Goal: Information Seeking & Learning: Learn about a topic

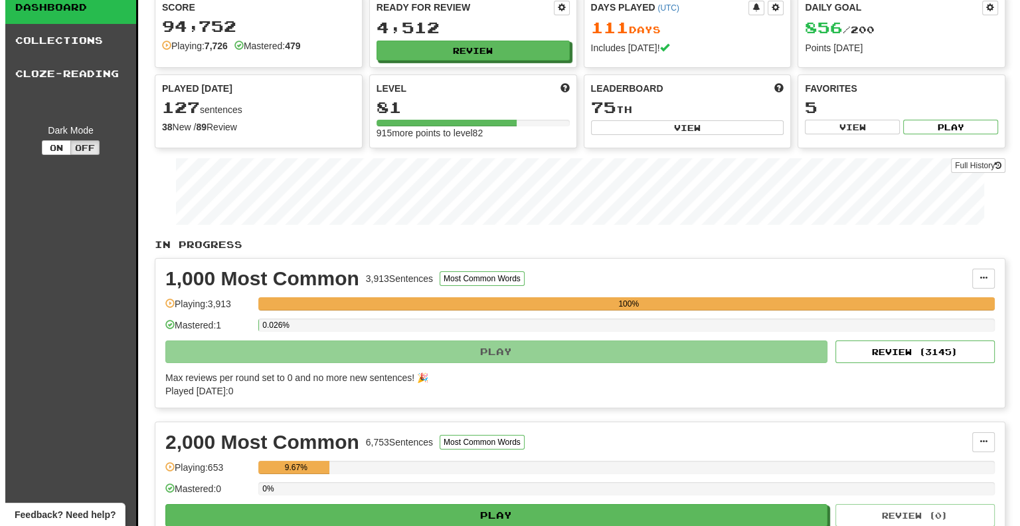
scroll to position [133, 0]
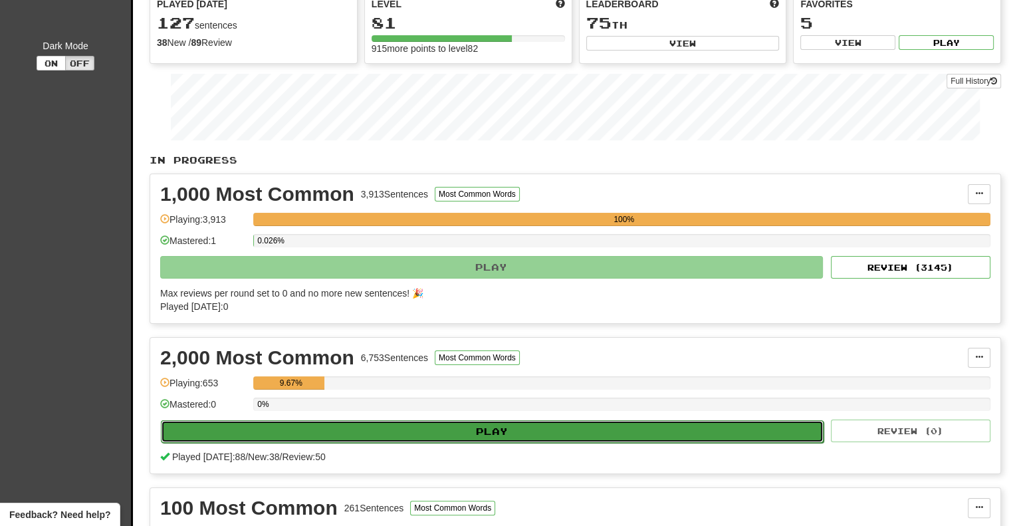
click at [385, 424] on button "Play" at bounding box center [492, 431] width 662 height 23
select select "**"
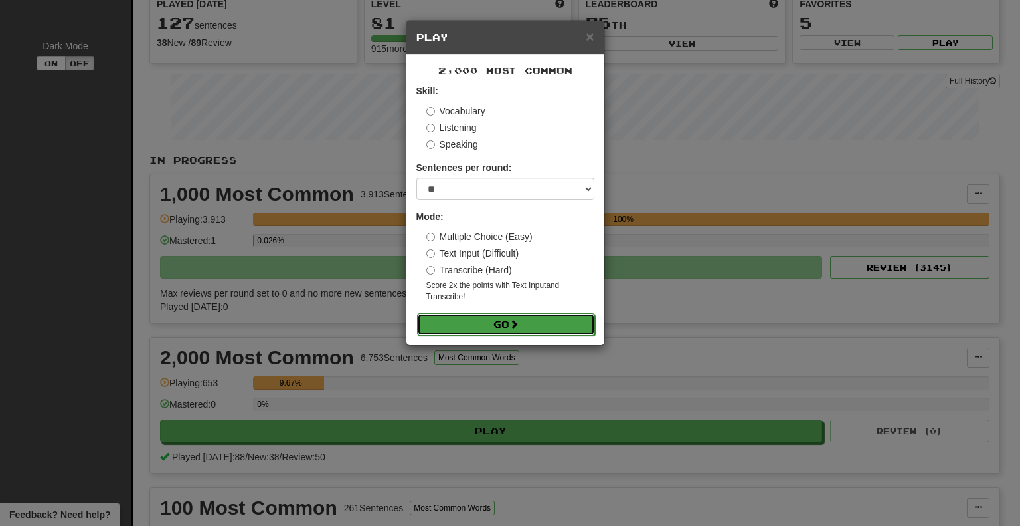
click at [468, 316] on button "Go" at bounding box center [506, 324] width 178 height 23
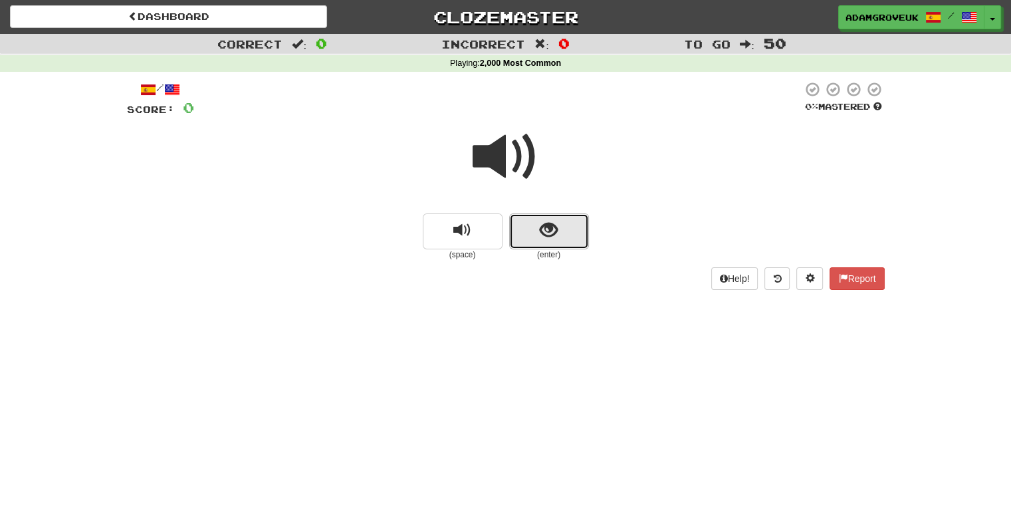
click at [566, 246] on button "show sentence" at bounding box center [549, 231] width 80 height 36
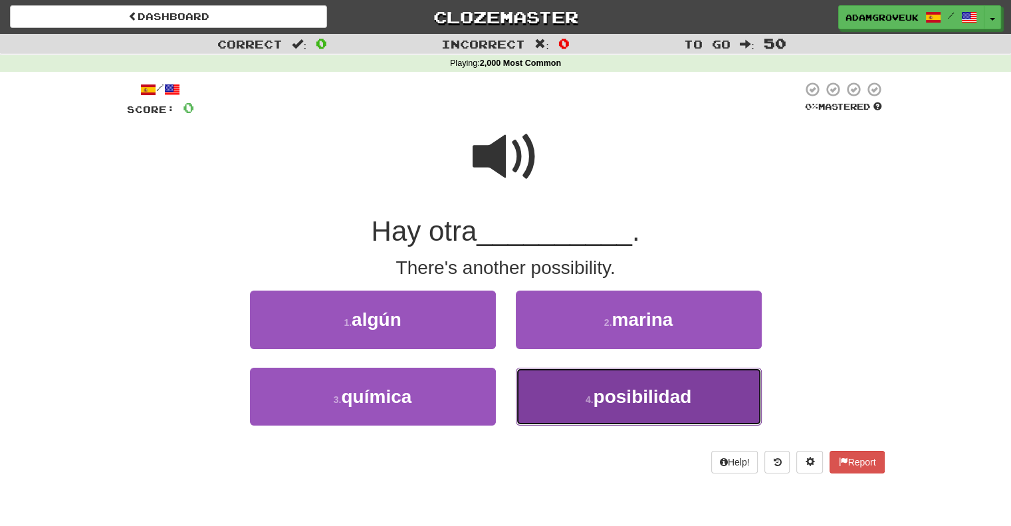
click at [585, 400] on small "4 ." at bounding box center [589, 399] width 8 height 11
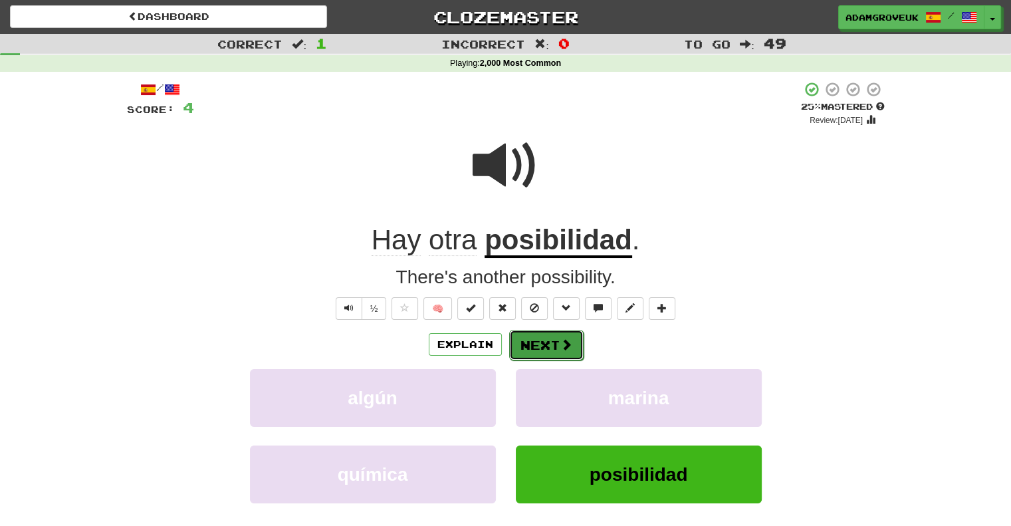
click at [545, 330] on button "Next" at bounding box center [546, 345] width 74 height 31
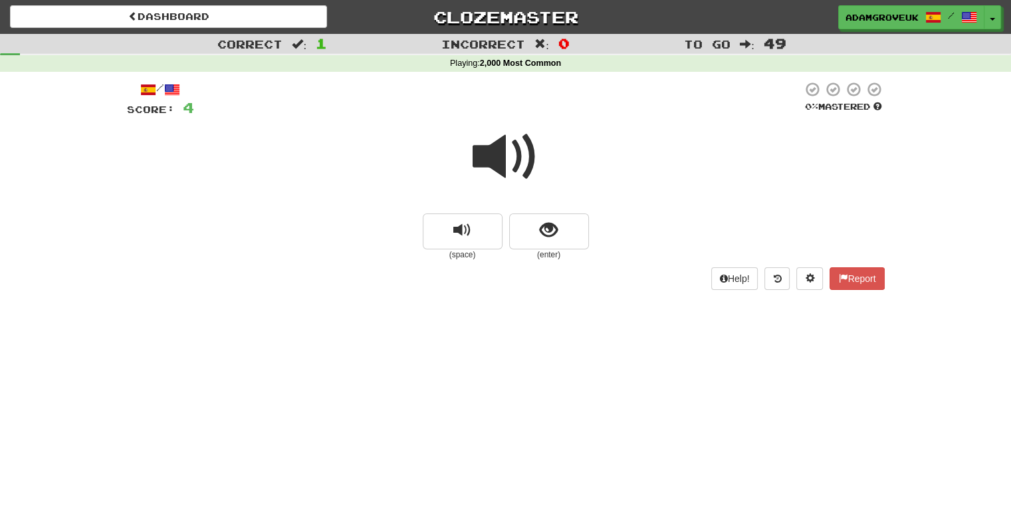
click at [513, 201] on div at bounding box center [505, 165] width 757 height 95
click at [514, 215] on button "show sentence" at bounding box center [549, 231] width 80 height 36
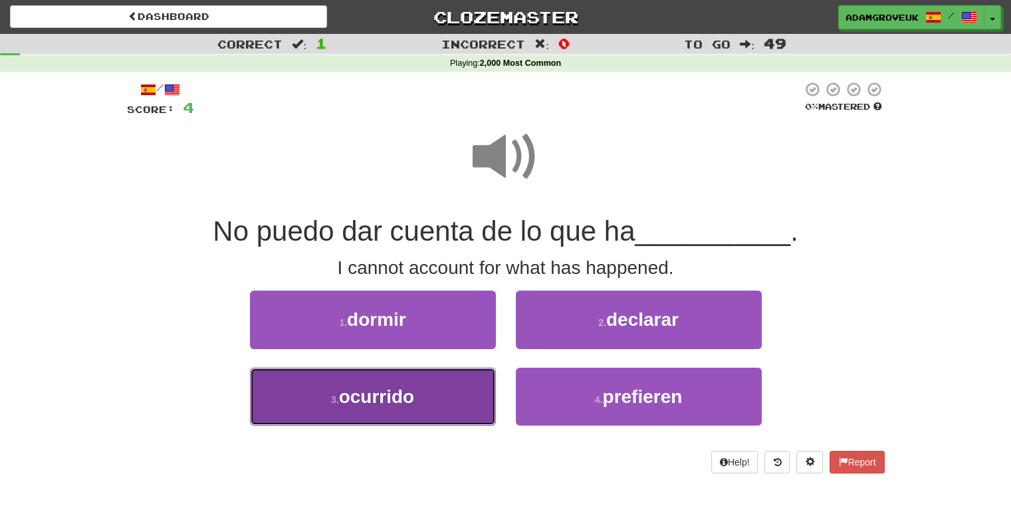
click at [413, 378] on button "3 . ocurrido" at bounding box center [373, 396] width 246 height 58
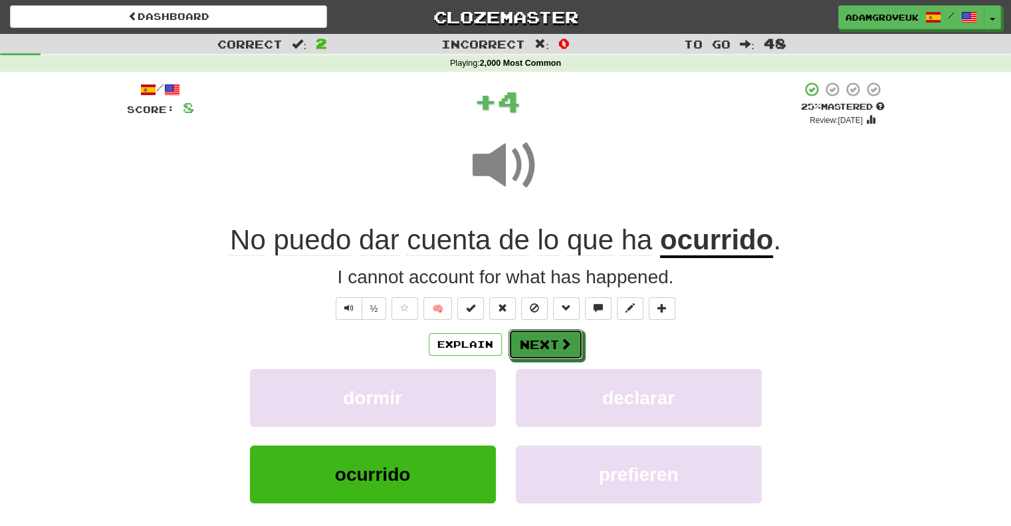
click at [577, 337] on button "Next" at bounding box center [545, 344] width 74 height 31
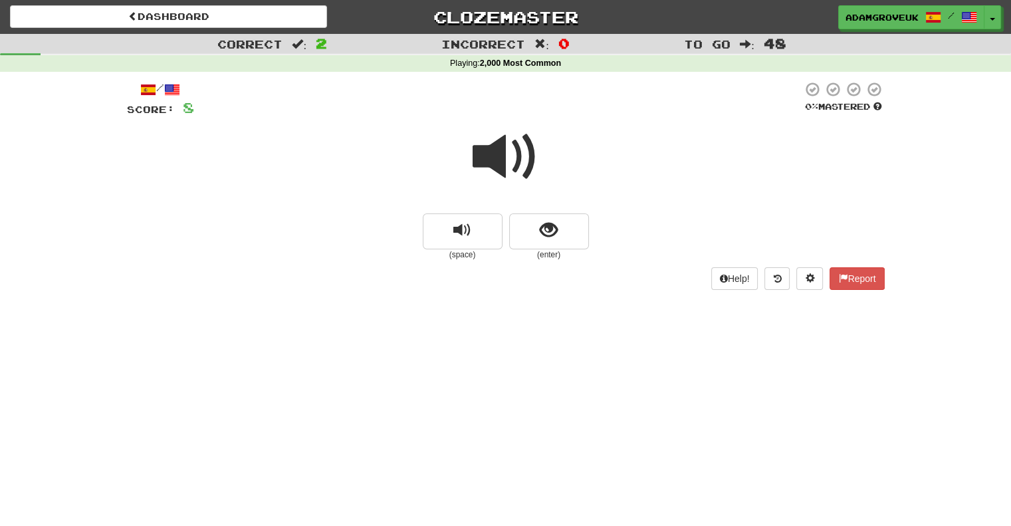
click at [511, 259] on small "(enter)" at bounding box center [549, 254] width 80 height 11
click at [531, 231] on button "show sentence" at bounding box center [549, 231] width 80 height 36
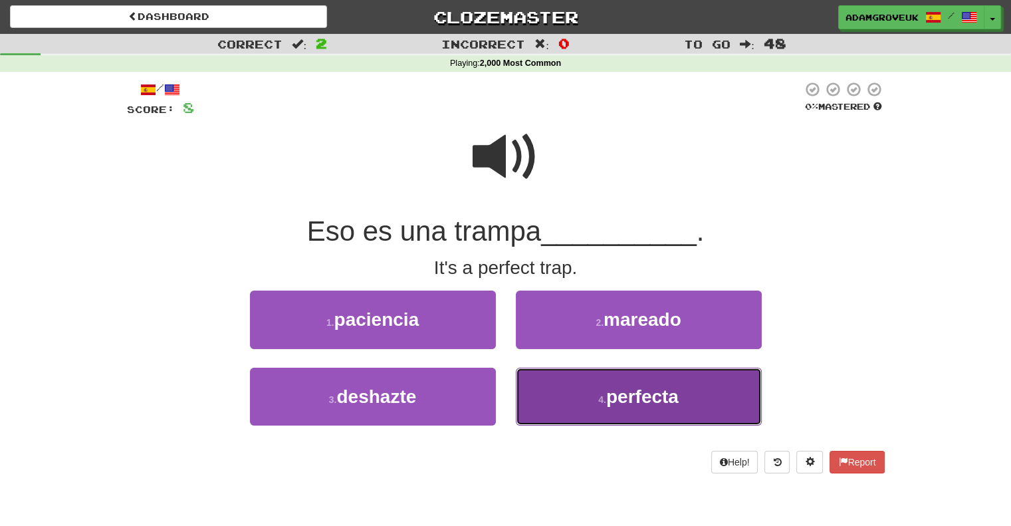
click at [567, 389] on button "4 . perfecta" at bounding box center [639, 396] width 246 height 58
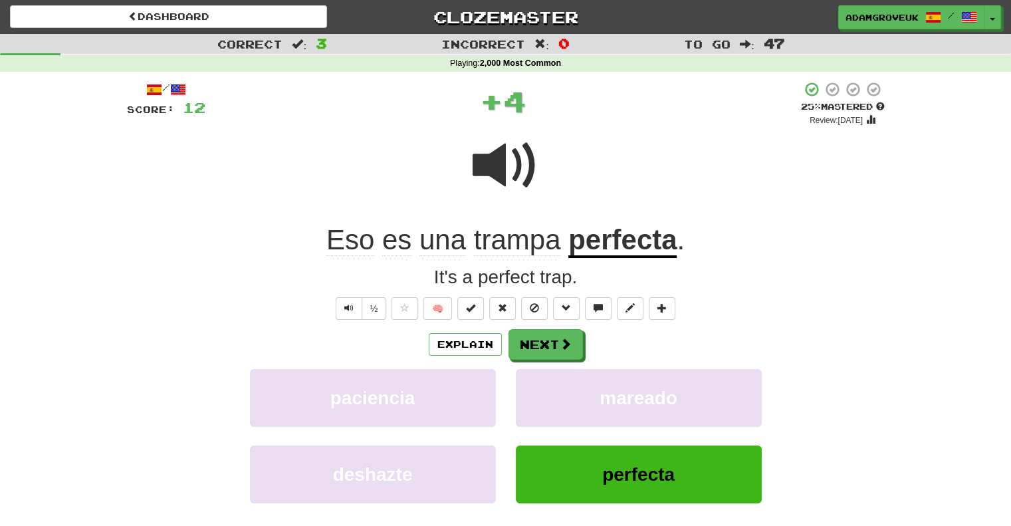
click at [555, 363] on div "Explain Next paciencia mareado deshazte perfecta Learn more: paciencia mareado …" at bounding box center [505, 435] width 757 height 213
click at [555, 351] on button "Next" at bounding box center [546, 345] width 74 height 31
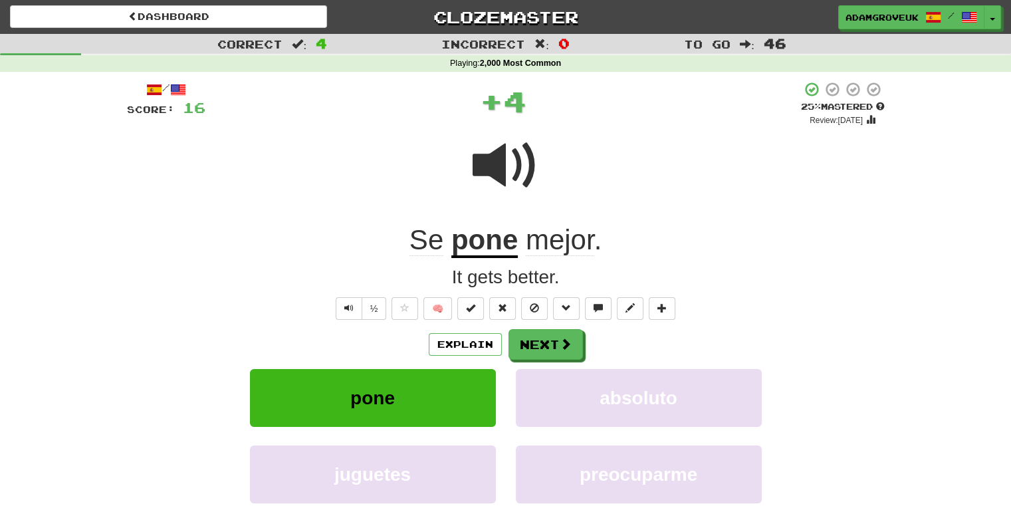
click at [427, 337] on div "Explain Next" at bounding box center [505, 344] width 757 height 31
click at [441, 337] on button "Explain" at bounding box center [465, 344] width 73 height 23
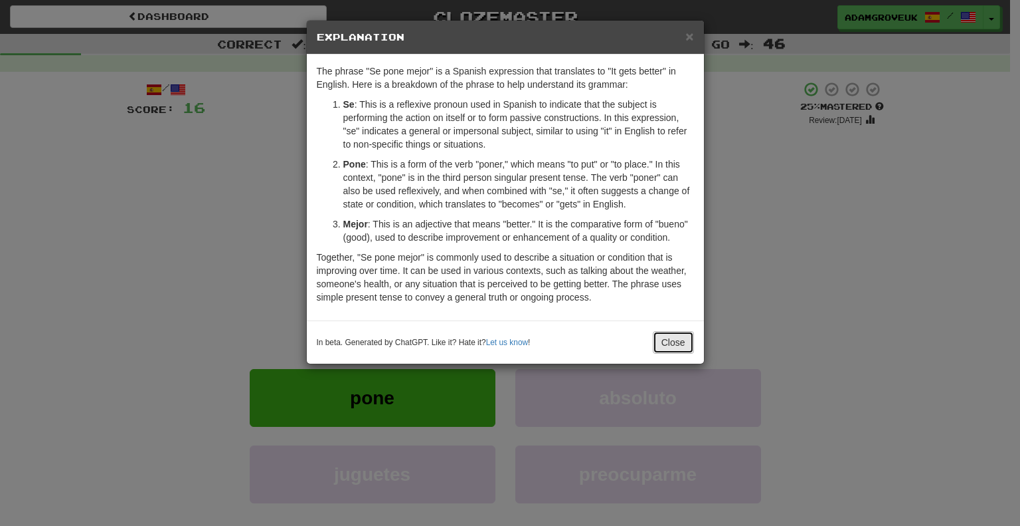
click at [661, 351] on button "Close" at bounding box center [673, 342] width 41 height 23
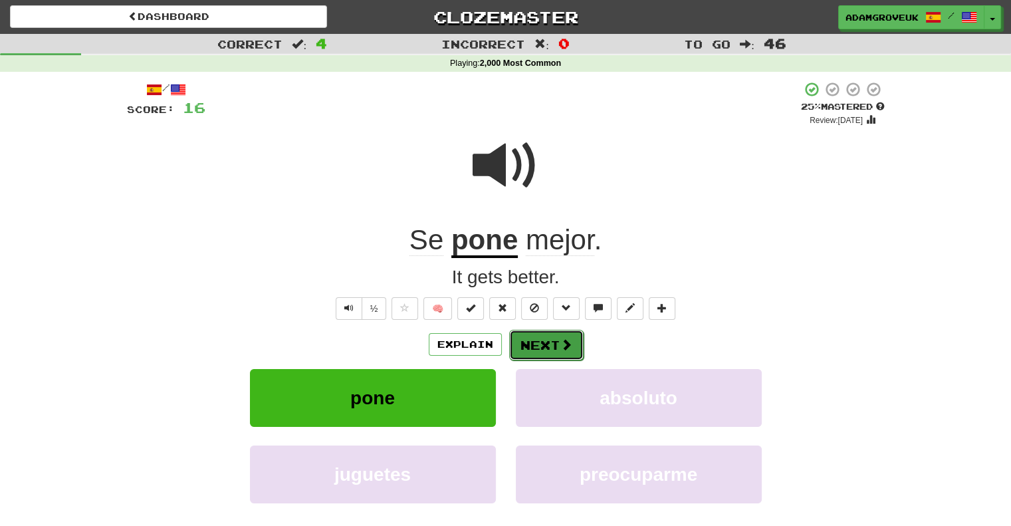
click at [562, 351] on button "Next" at bounding box center [546, 345] width 74 height 31
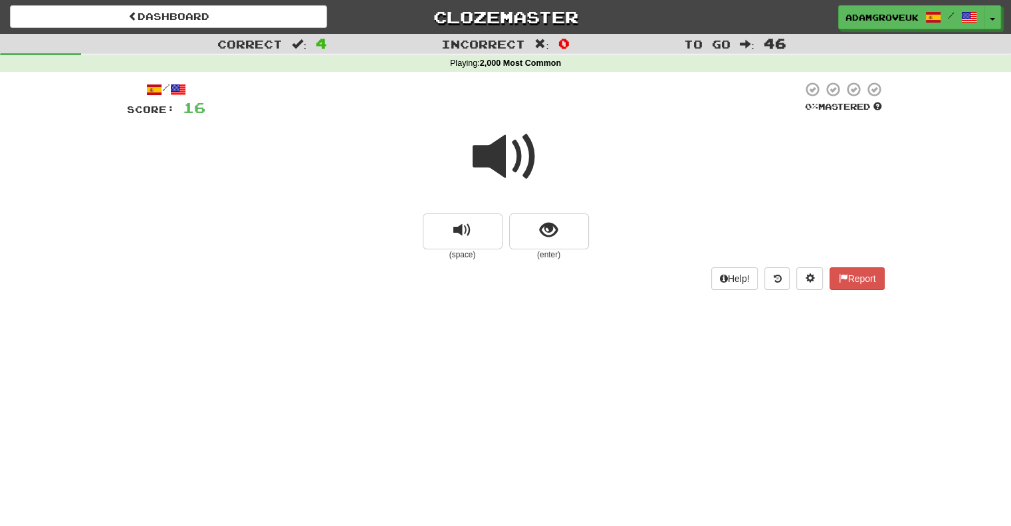
click at [530, 145] on span at bounding box center [505, 157] width 66 height 66
click at [524, 219] on button "show sentence" at bounding box center [549, 231] width 80 height 36
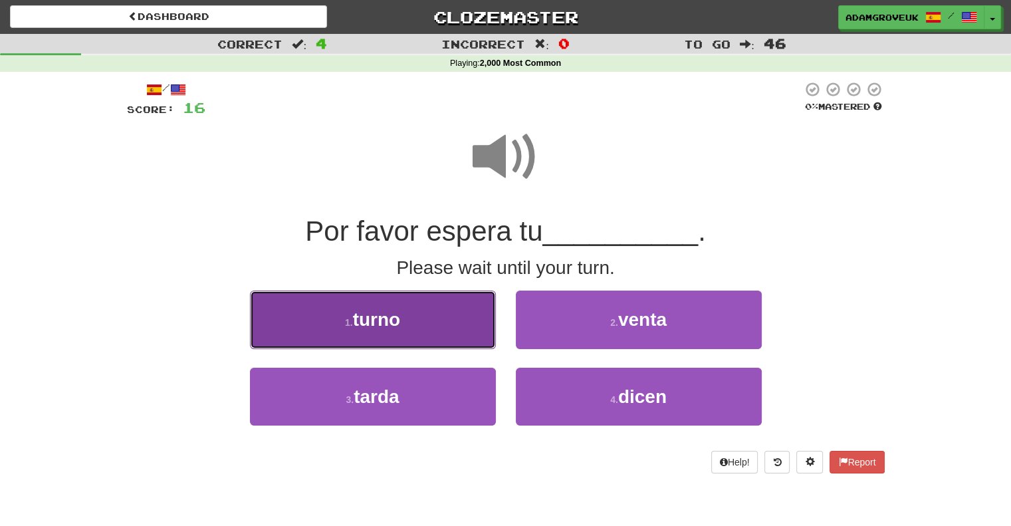
click at [436, 345] on button "1 . turno" at bounding box center [373, 319] width 246 height 58
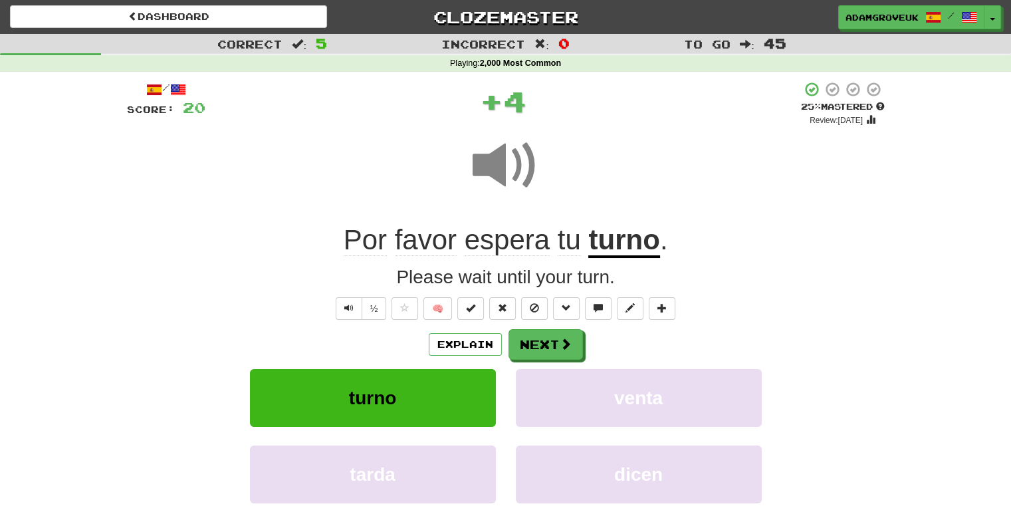
click at [606, 352] on div "Explain Next" at bounding box center [505, 344] width 757 height 31
click at [547, 334] on button "Next" at bounding box center [546, 345] width 74 height 31
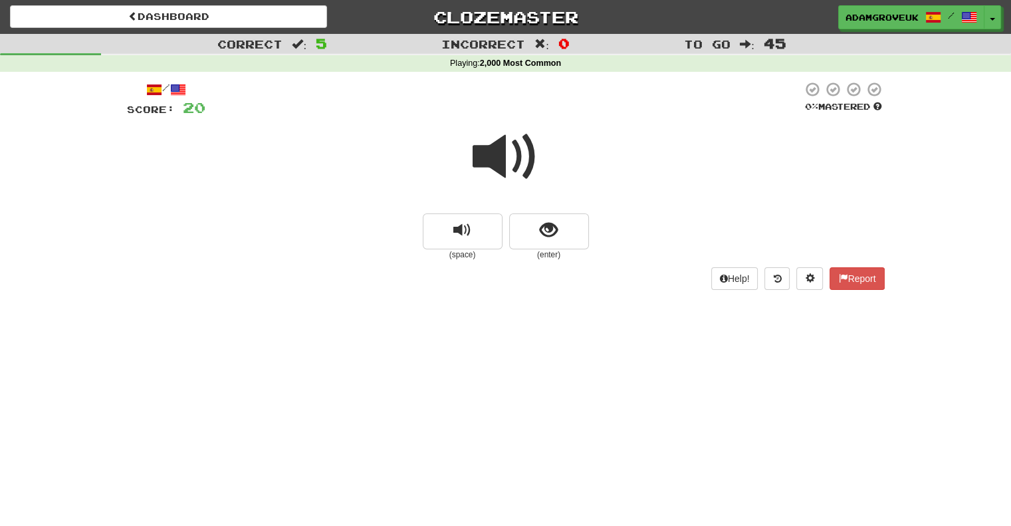
click at [494, 161] on span at bounding box center [505, 157] width 66 height 66
click at [533, 223] on button "show sentence" at bounding box center [549, 231] width 80 height 36
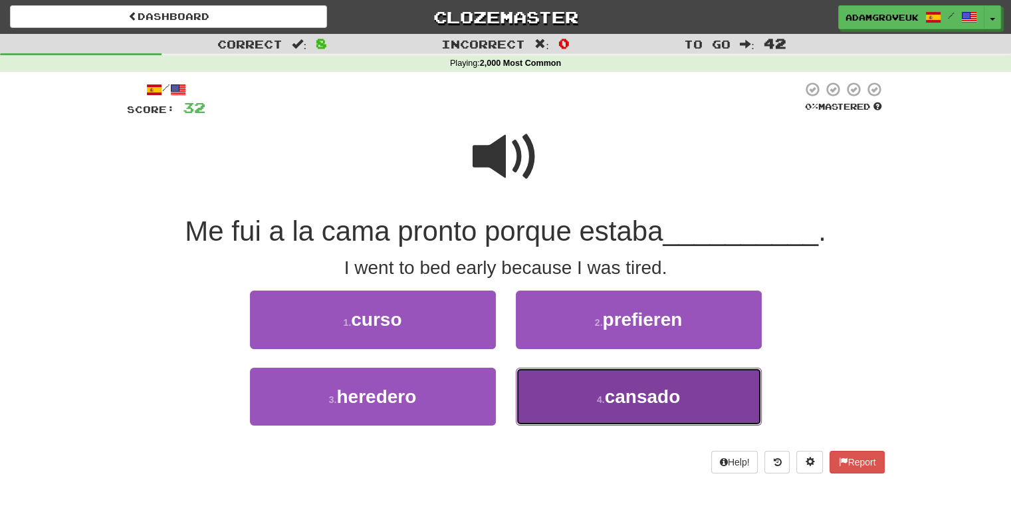
click at [598, 407] on button "4 . cansado" at bounding box center [639, 396] width 246 height 58
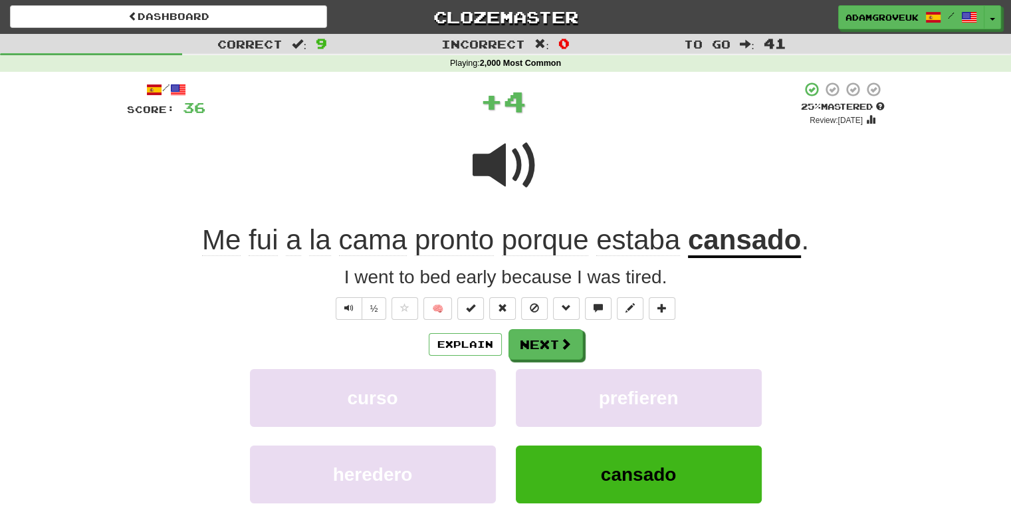
click at [585, 351] on div "Explain Next" at bounding box center [505, 344] width 757 height 31
click at [577, 343] on button "Next" at bounding box center [546, 345] width 74 height 31
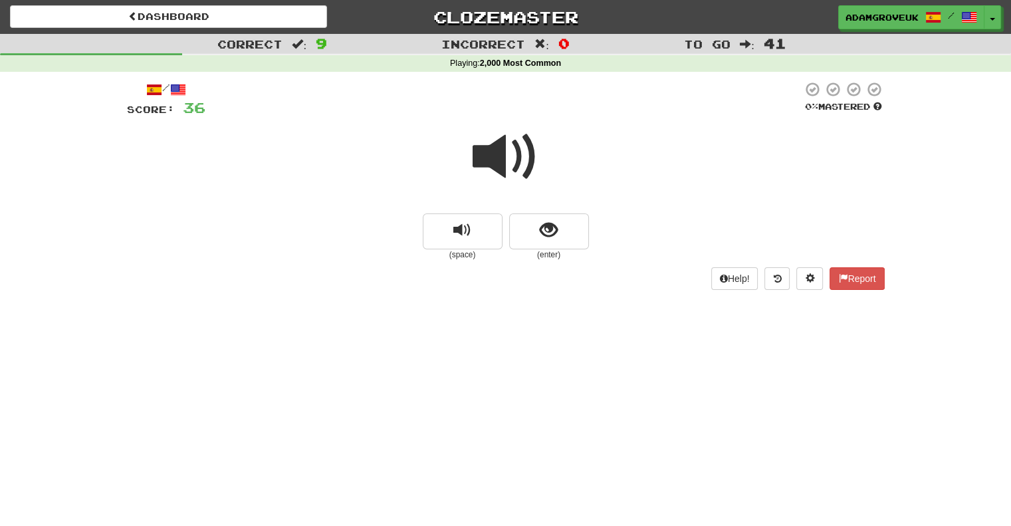
click at [490, 140] on span at bounding box center [505, 157] width 66 height 66
click at [494, 146] on span at bounding box center [505, 157] width 66 height 66
click at [566, 241] on button "show sentence" at bounding box center [549, 231] width 80 height 36
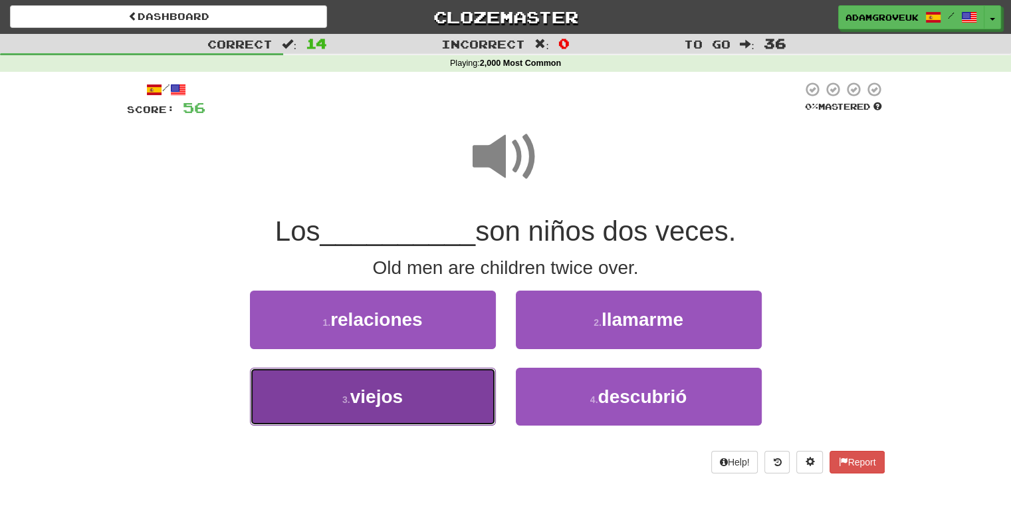
click at [413, 401] on button "3 . viejos" at bounding box center [373, 396] width 246 height 58
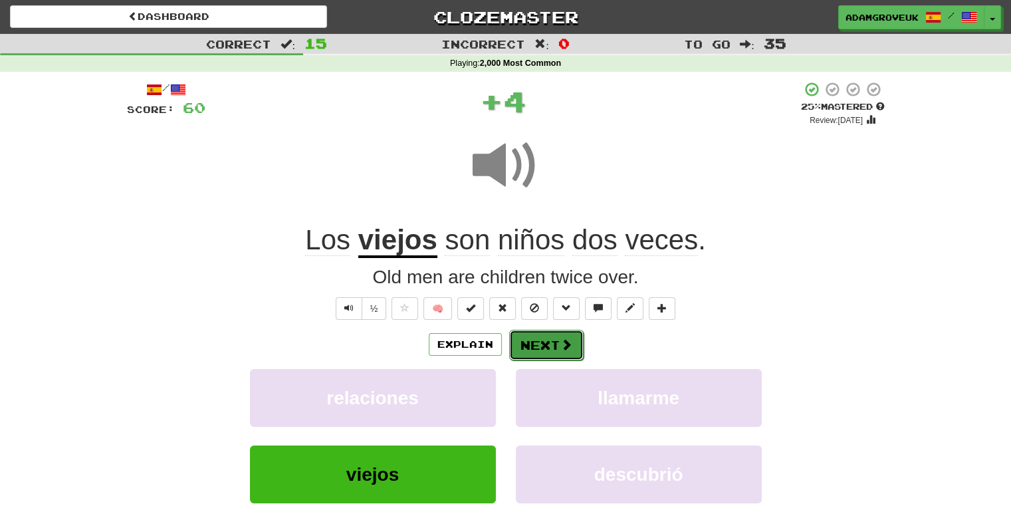
click at [552, 358] on button "Next" at bounding box center [546, 345] width 74 height 31
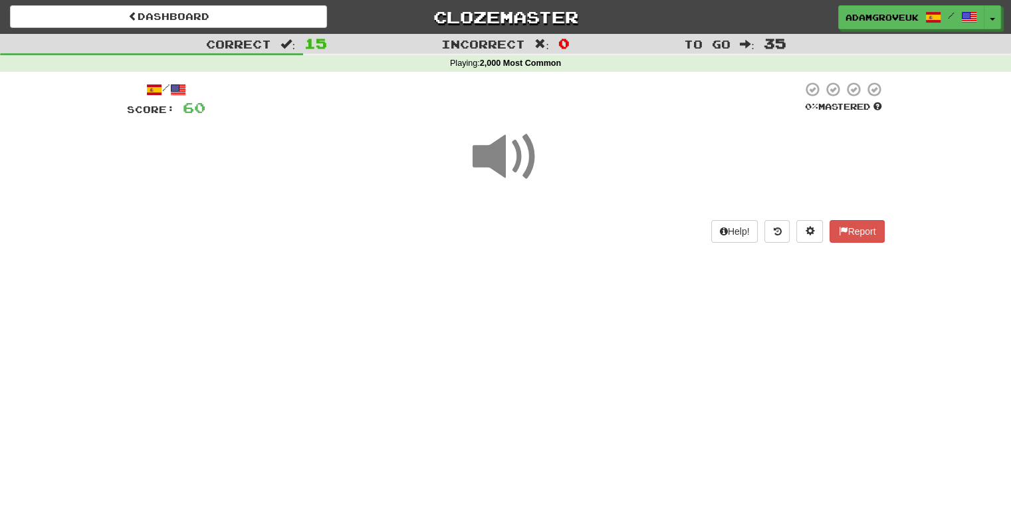
click at [554, 342] on div "Dashboard Clozemaster adamgroveuk / Toggle Dropdown Dashboard Leaderboard Activ…" at bounding box center [505, 263] width 1011 height 526
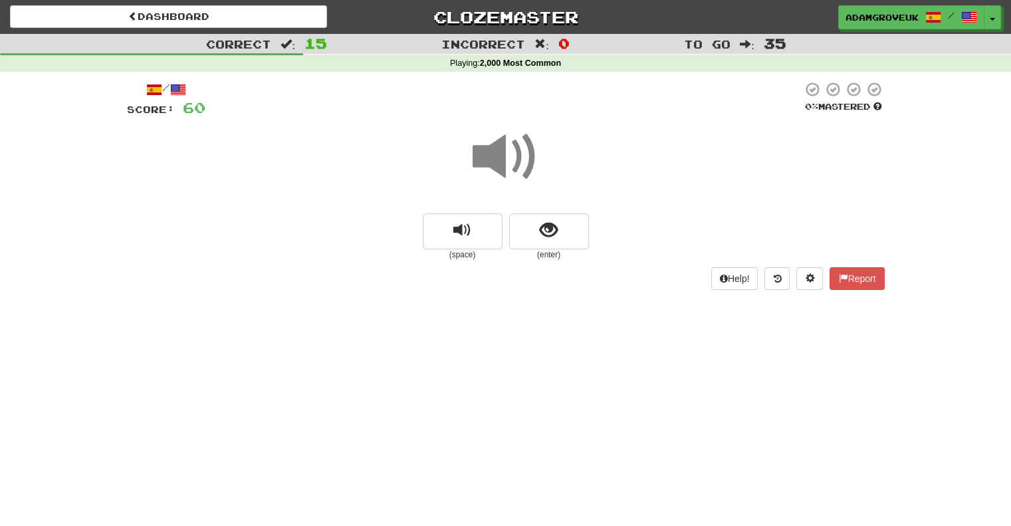
click at [554, 342] on div "Dashboard Clozemaster adamgroveuk / Toggle Dropdown Dashboard Leaderboard Activ…" at bounding box center [505, 263] width 1011 height 526
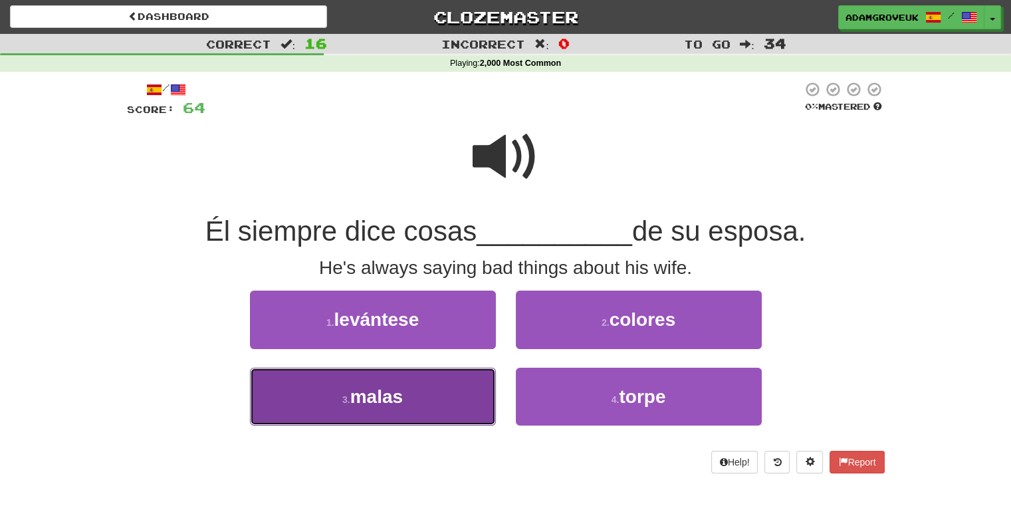
click at [353, 404] on span "malas" at bounding box center [376, 396] width 52 height 21
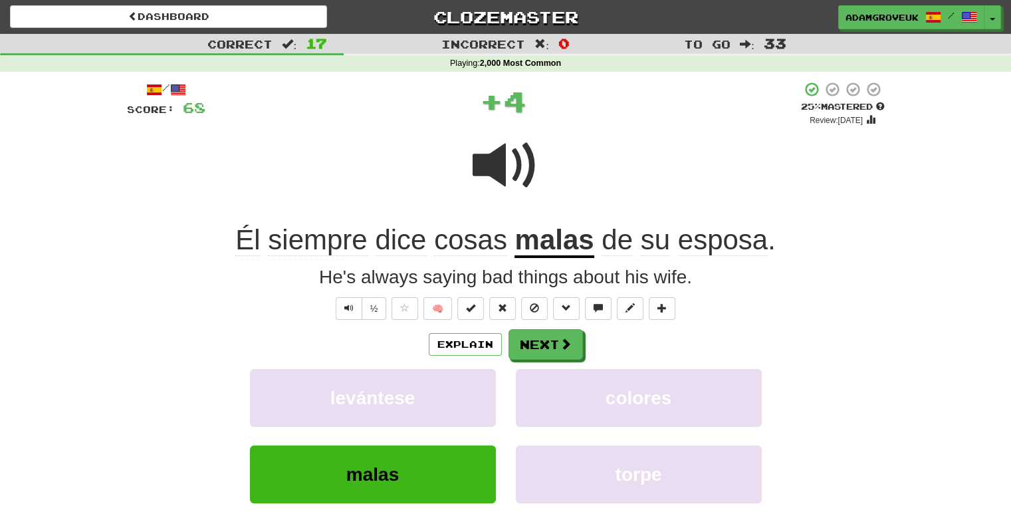
click at [585, 342] on div "Explain Next" at bounding box center [505, 344] width 757 height 31
click at [572, 343] on button "Next" at bounding box center [546, 345] width 74 height 31
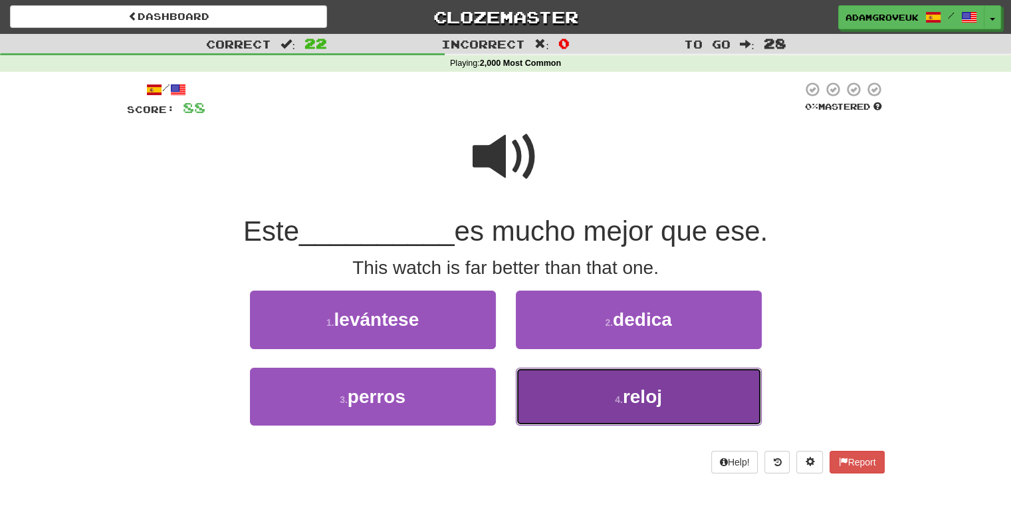
click at [565, 413] on button "4 . reloj" at bounding box center [639, 396] width 246 height 58
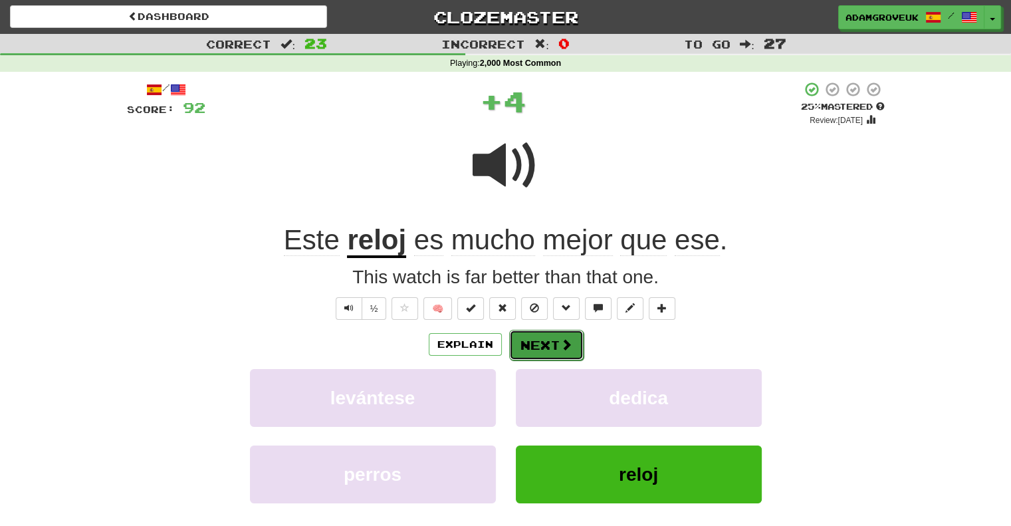
click at [547, 350] on button "Next" at bounding box center [546, 345] width 74 height 31
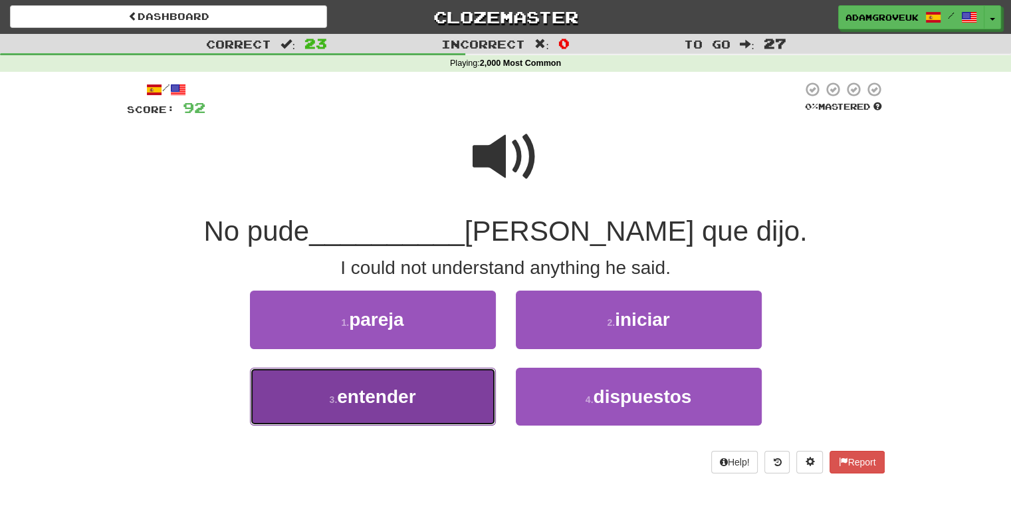
click at [451, 383] on button "3 . entender" at bounding box center [373, 396] width 246 height 58
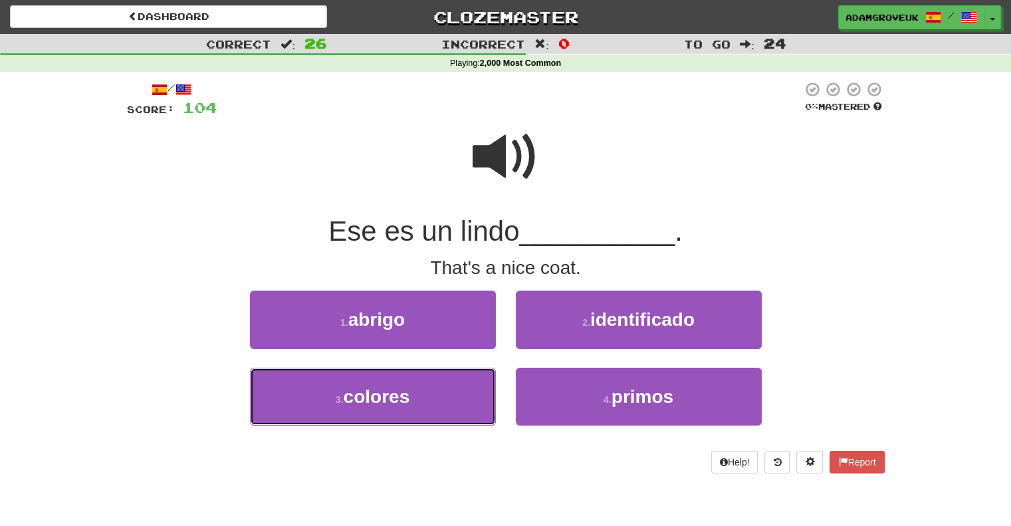
click at [451, 383] on button "3 . colores" at bounding box center [373, 396] width 246 height 58
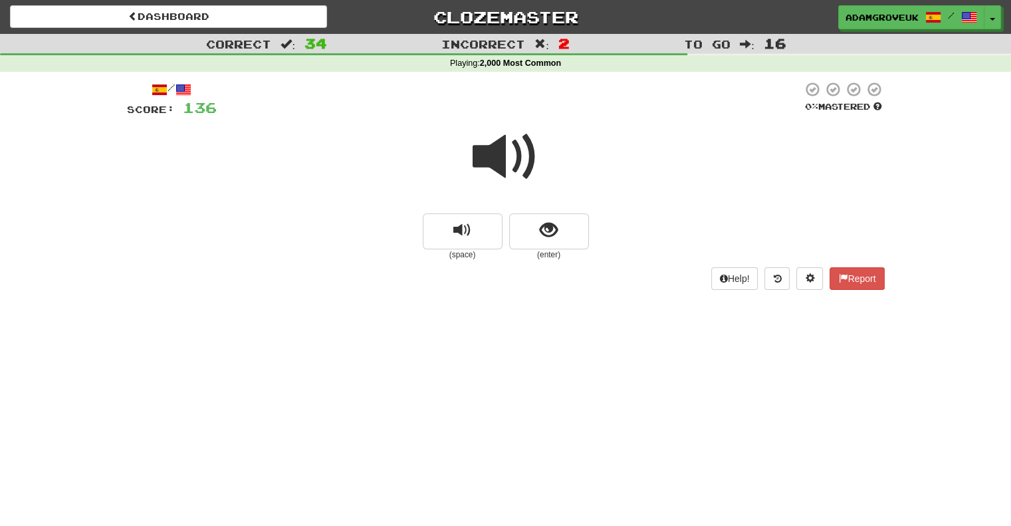
click at [570, 321] on div "Dashboard Clozemaster adamgroveuk / Toggle Dropdown Dashboard Leaderboard Activ…" at bounding box center [505, 263] width 1011 height 526
click at [516, 225] on button "show sentence" at bounding box center [549, 231] width 80 height 36
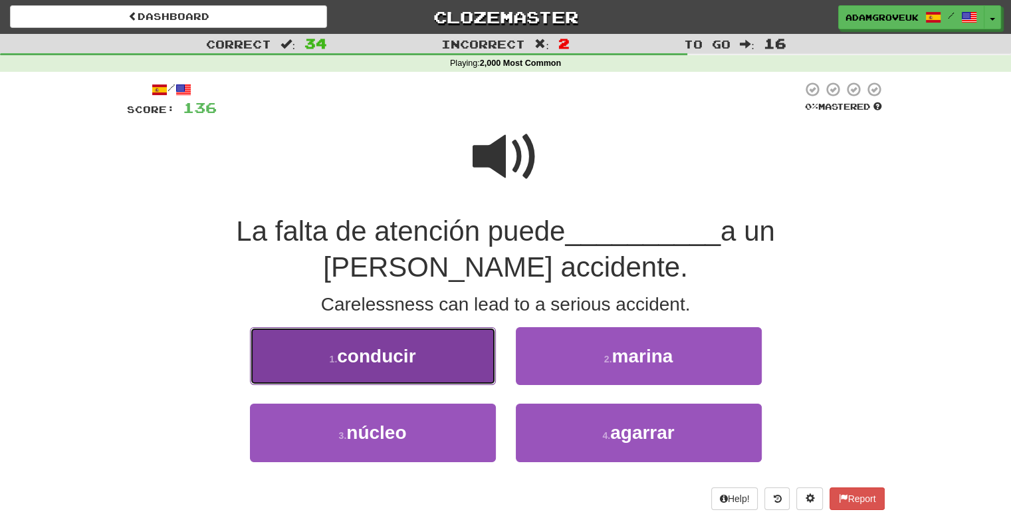
click at [452, 327] on button "1 . conducir" at bounding box center [373, 356] width 246 height 58
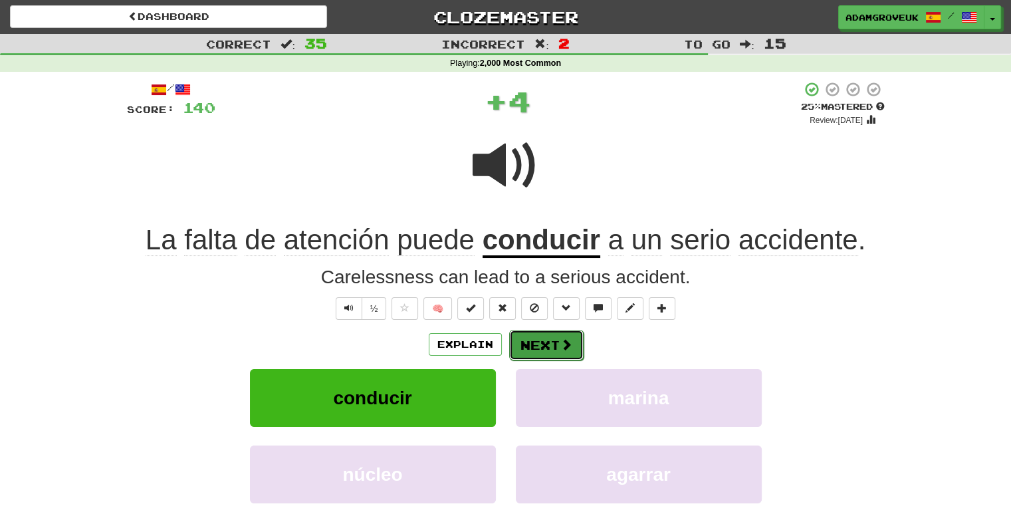
click at [560, 344] on span at bounding box center [566, 344] width 12 height 12
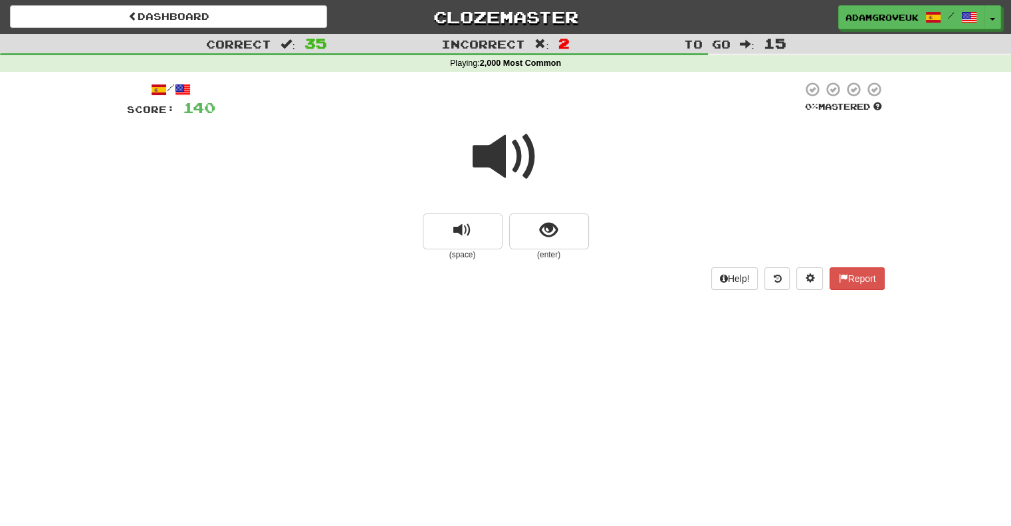
click at [510, 154] on span at bounding box center [505, 157] width 66 height 66
click at [563, 244] on button "show sentence" at bounding box center [549, 231] width 80 height 36
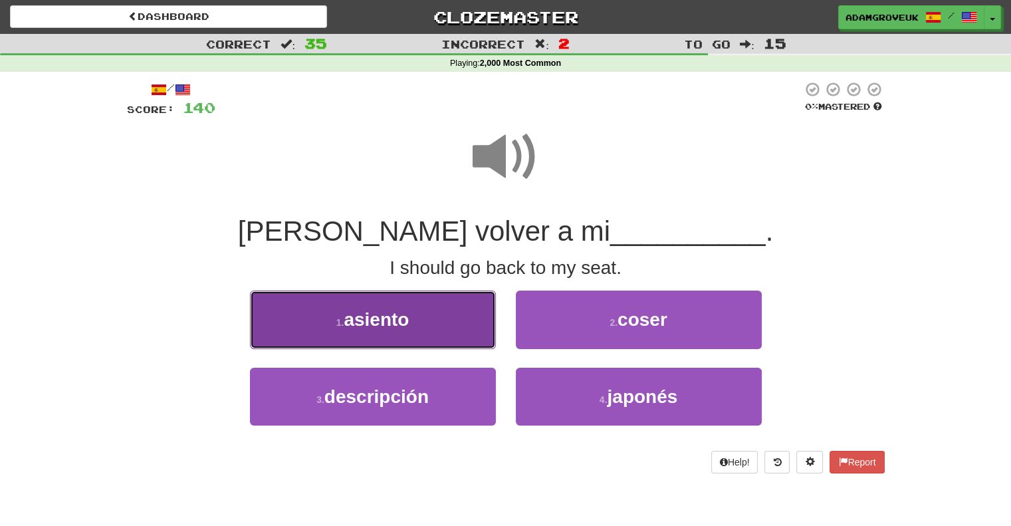
click at [459, 340] on button "1 . asiento" at bounding box center [373, 319] width 246 height 58
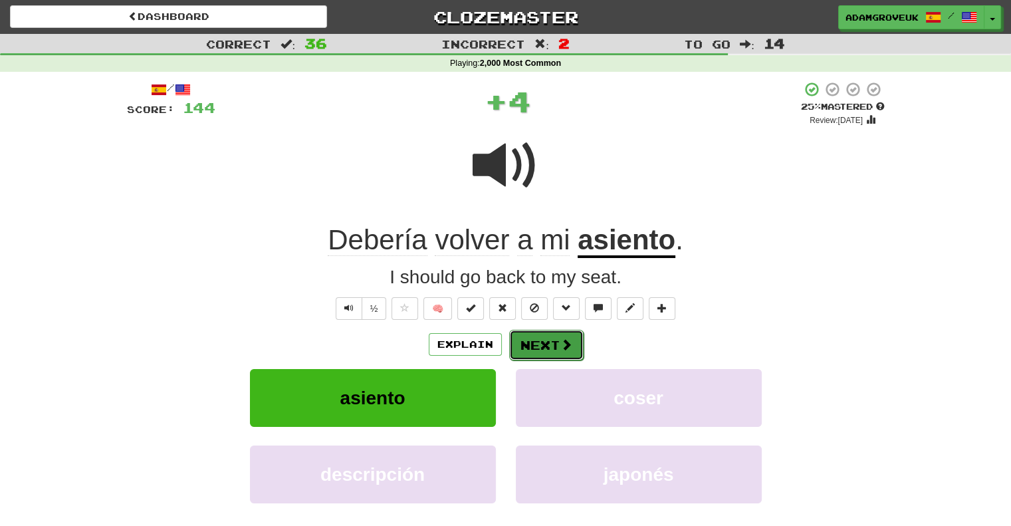
click at [528, 342] on button "Next" at bounding box center [546, 345] width 74 height 31
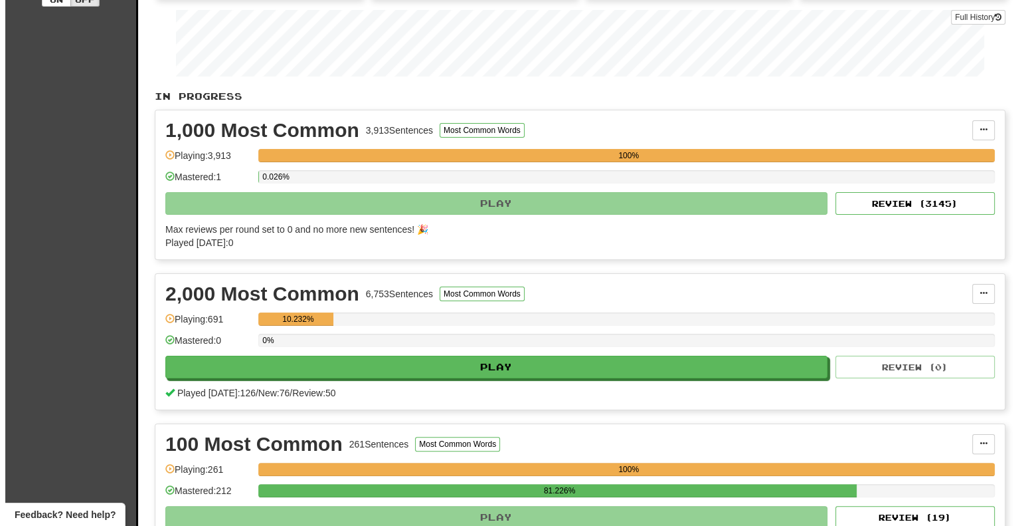
scroll to position [199, 0]
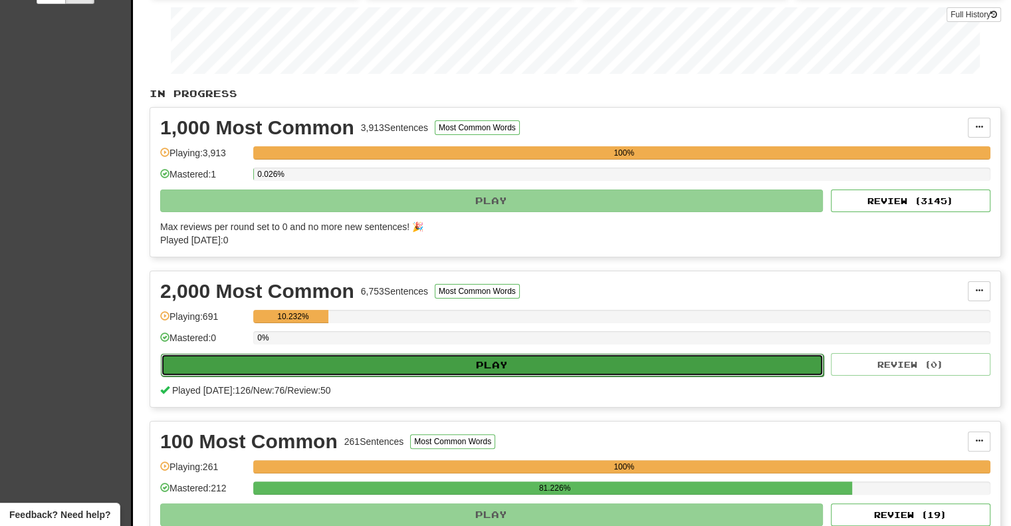
click at [351, 360] on button "Play" at bounding box center [492, 364] width 662 height 23
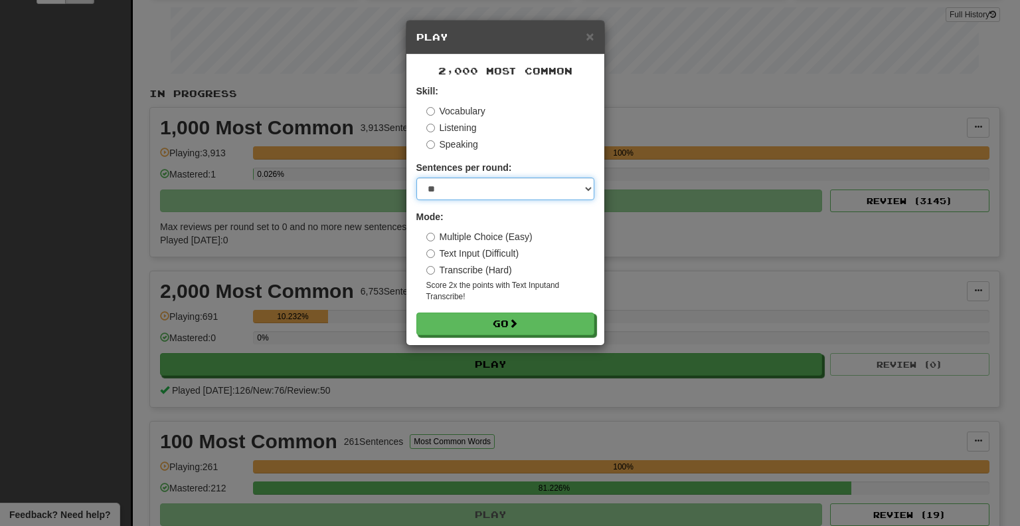
click at [516, 179] on select "* ** ** ** ** ** *** ********" at bounding box center [506, 188] width 178 height 23
select select "**"
click at [417, 177] on select "* ** ** ** ** ** *** ********" at bounding box center [506, 188] width 178 height 23
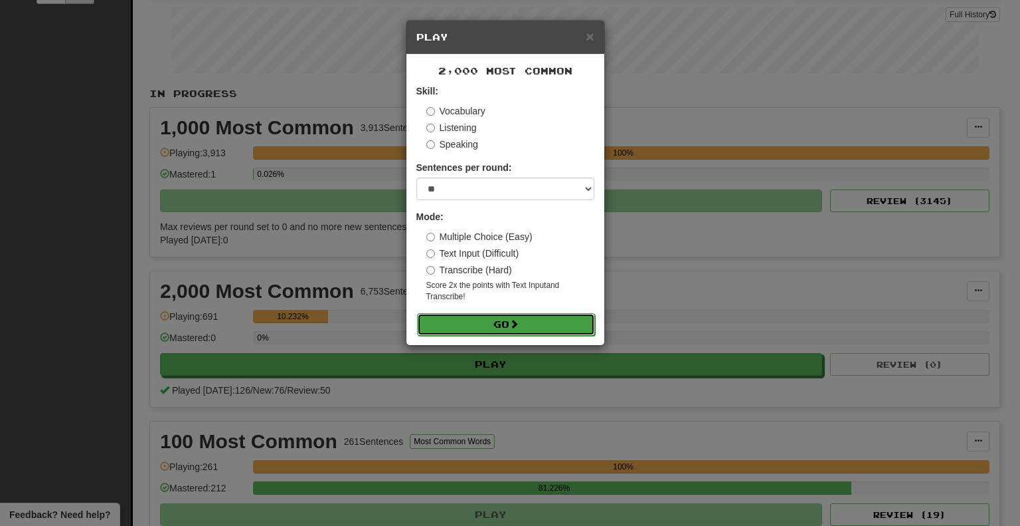
click at [477, 318] on button "Go" at bounding box center [506, 324] width 178 height 23
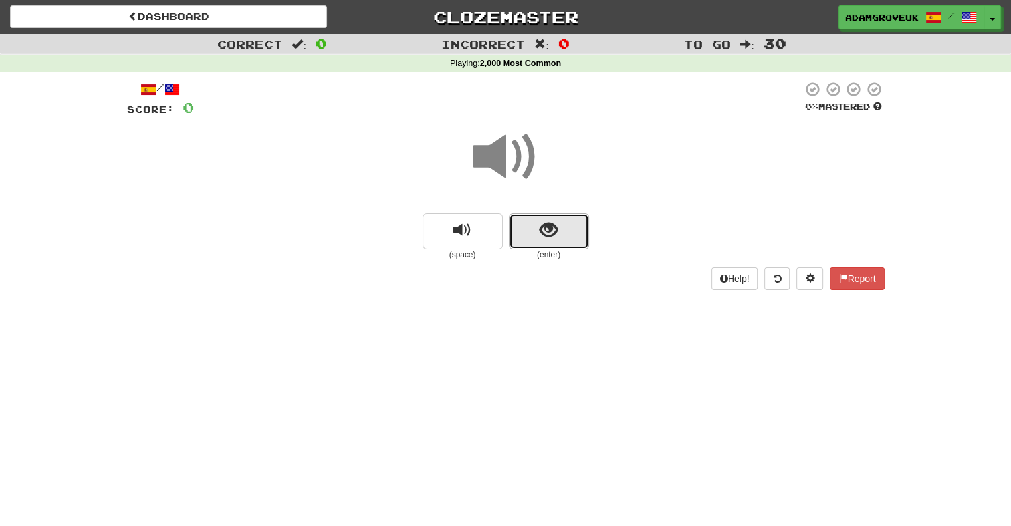
click at [539, 215] on button "show sentence" at bounding box center [549, 231] width 80 height 36
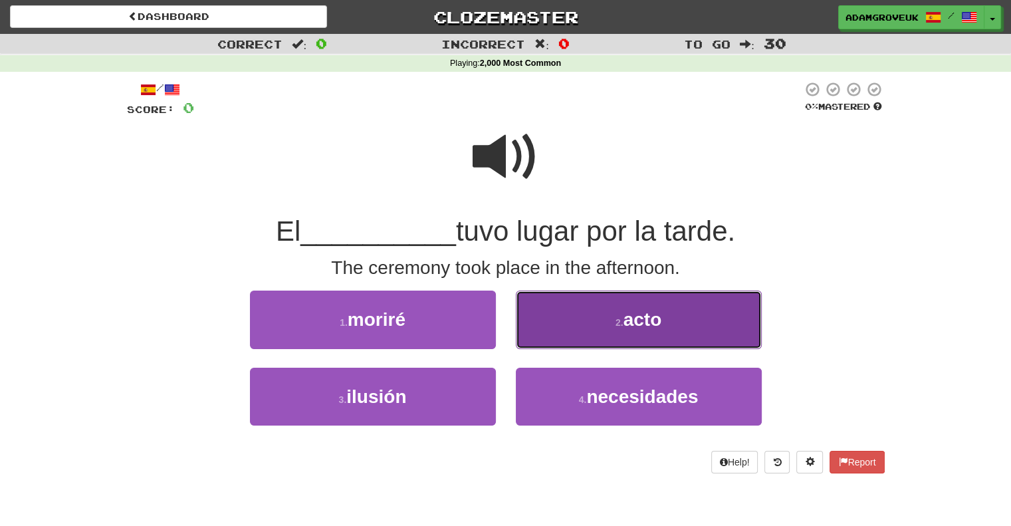
click at [585, 328] on button "2 . acto" at bounding box center [639, 319] width 246 height 58
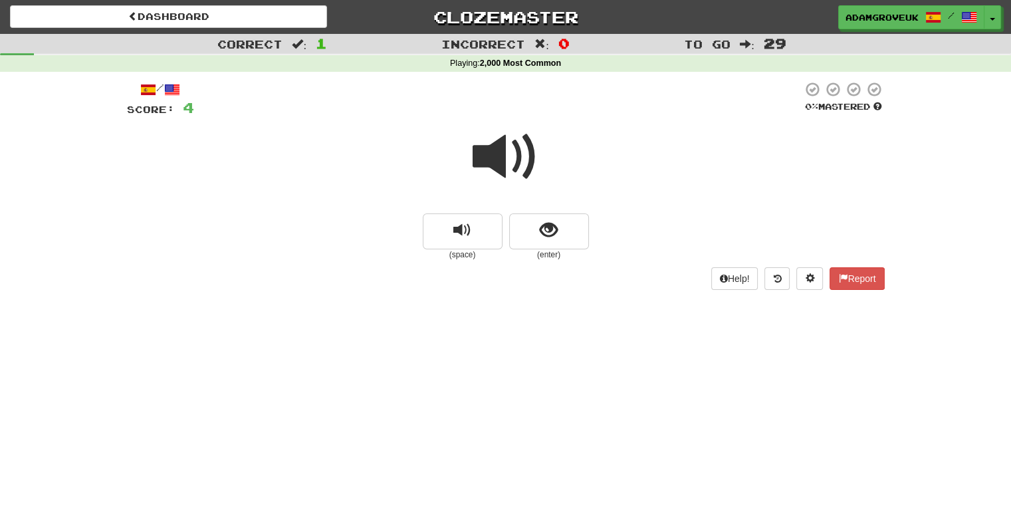
click at [521, 127] on span at bounding box center [505, 157] width 66 height 66
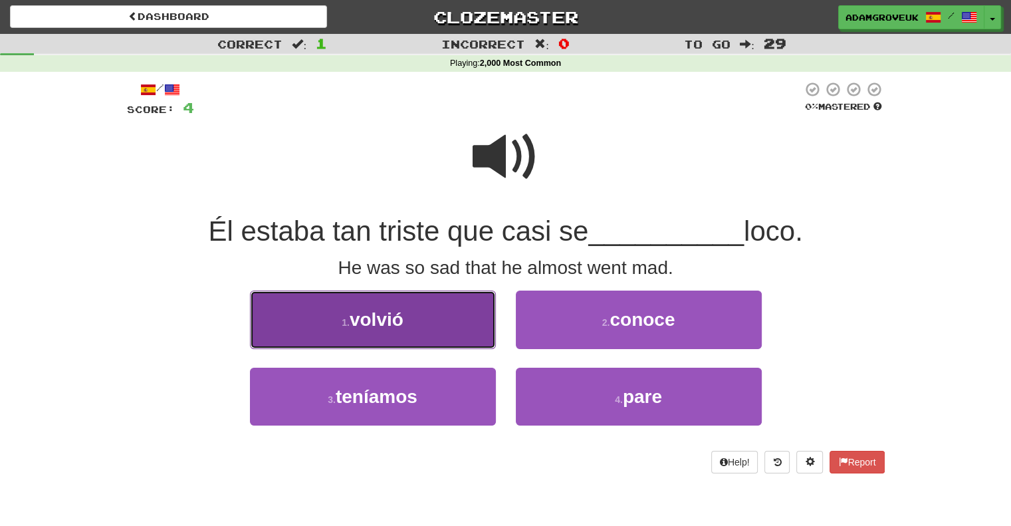
click at [439, 328] on button "1 . volvió" at bounding box center [373, 319] width 246 height 58
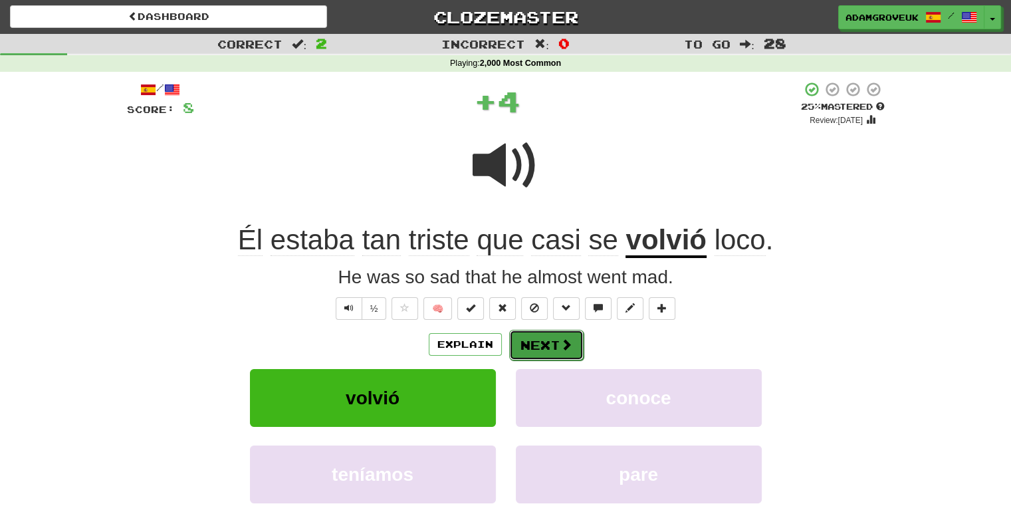
click at [551, 339] on button "Next" at bounding box center [546, 345] width 74 height 31
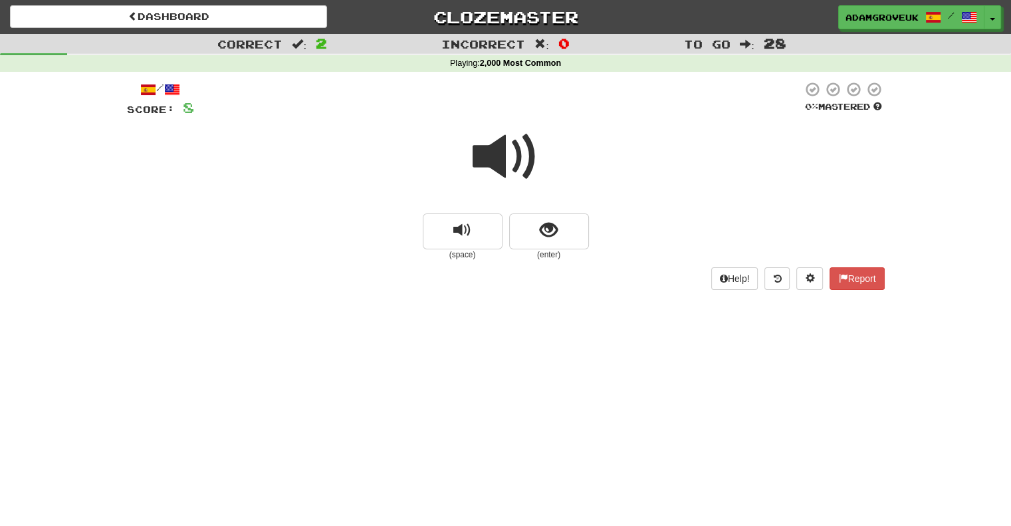
click at [500, 153] on span at bounding box center [505, 157] width 66 height 66
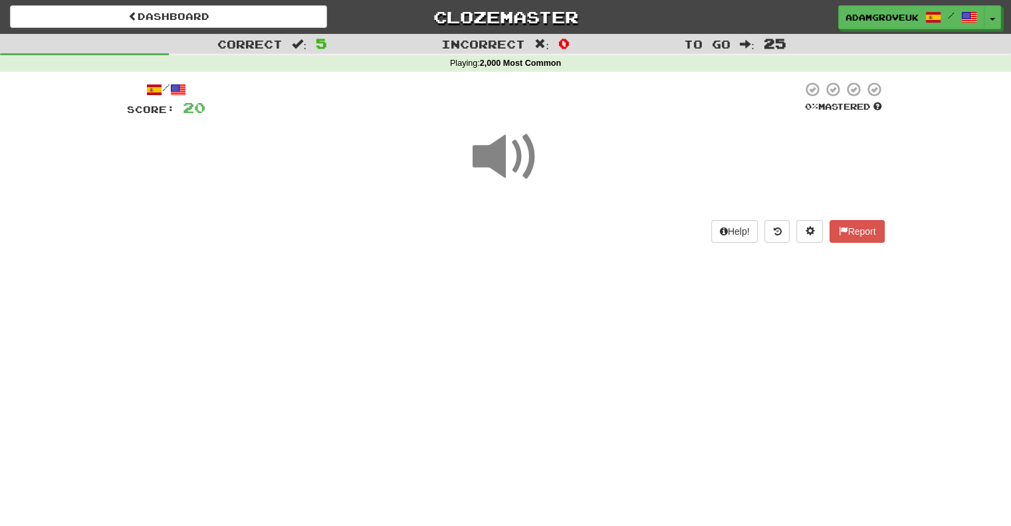
click at [349, 522] on div "Dashboard Clozemaster adamgroveuk / Toggle Dropdown Dashboard Leaderboard Activ…" at bounding box center [505, 263] width 1011 height 526
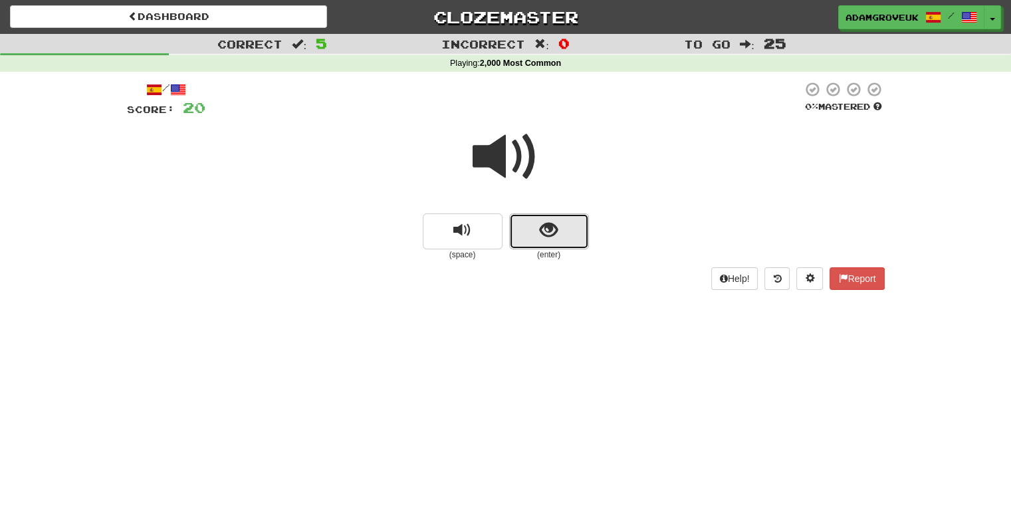
click at [546, 233] on span "show sentence" at bounding box center [548, 230] width 18 height 18
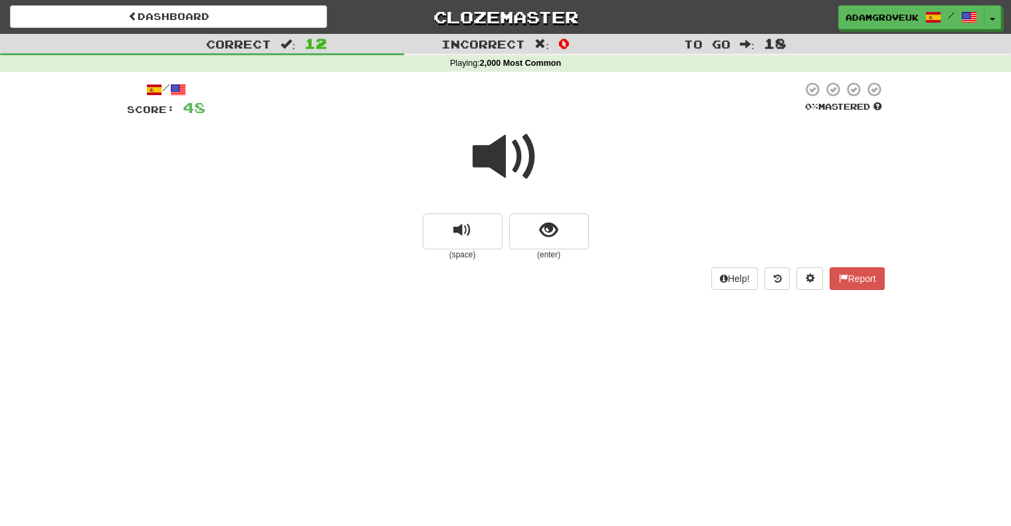
click at [494, 157] on span at bounding box center [505, 157] width 66 height 66
click at [581, 256] on small "(enter)" at bounding box center [549, 254] width 80 height 11
click at [553, 228] on span "show sentence" at bounding box center [548, 230] width 18 height 18
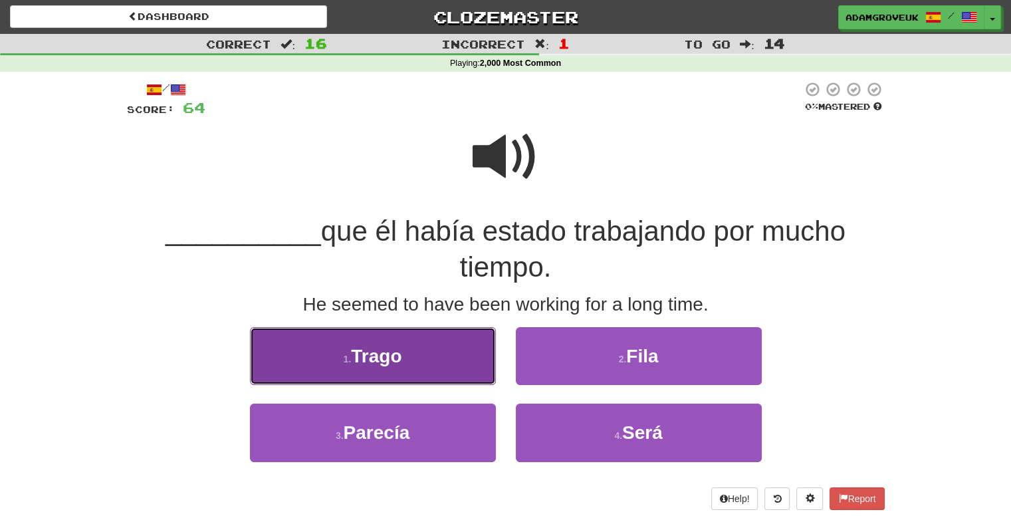
click at [434, 359] on button "1 . Trago" at bounding box center [373, 356] width 246 height 58
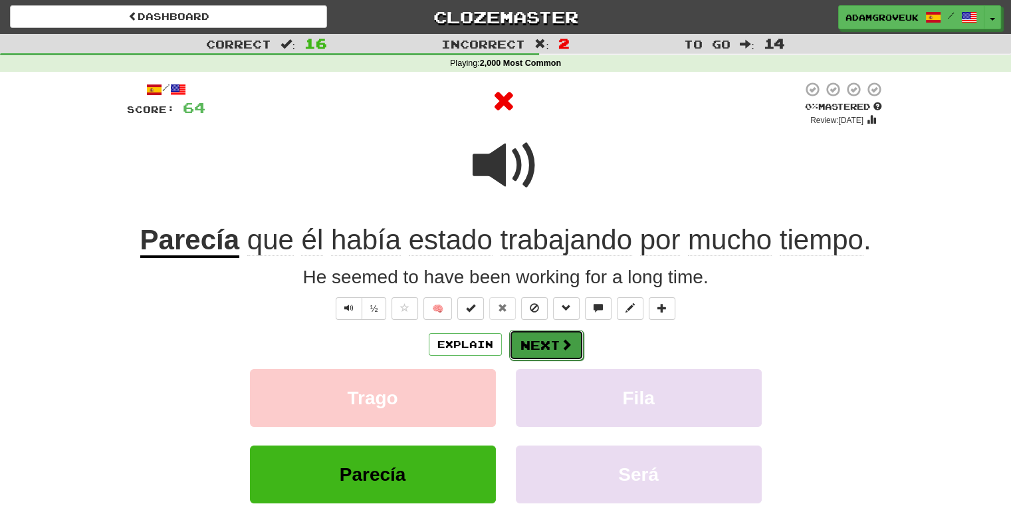
click at [526, 349] on button "Next" at bounding box center [546, 345] width 74 height 31
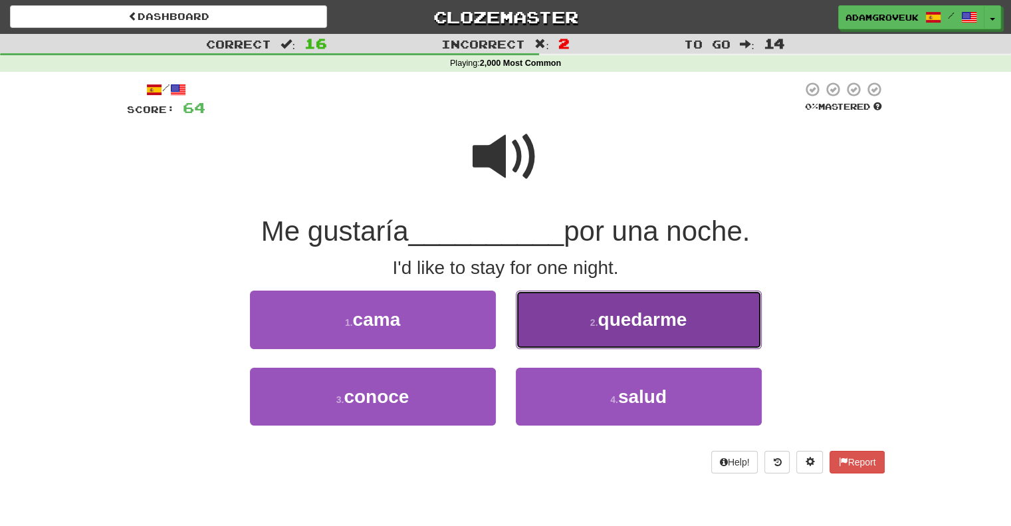
click at [571, 321] on button "2 . quedarme" at bounding box center [639, 319] width 246 height 58
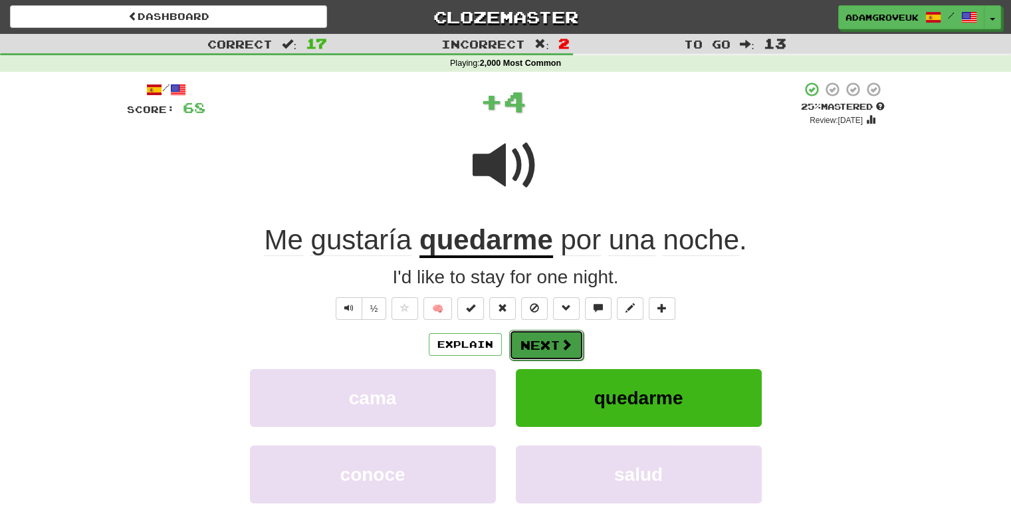
click at [548, 332] on button "Next" at bounding box center [546, 345] width 74 height 31
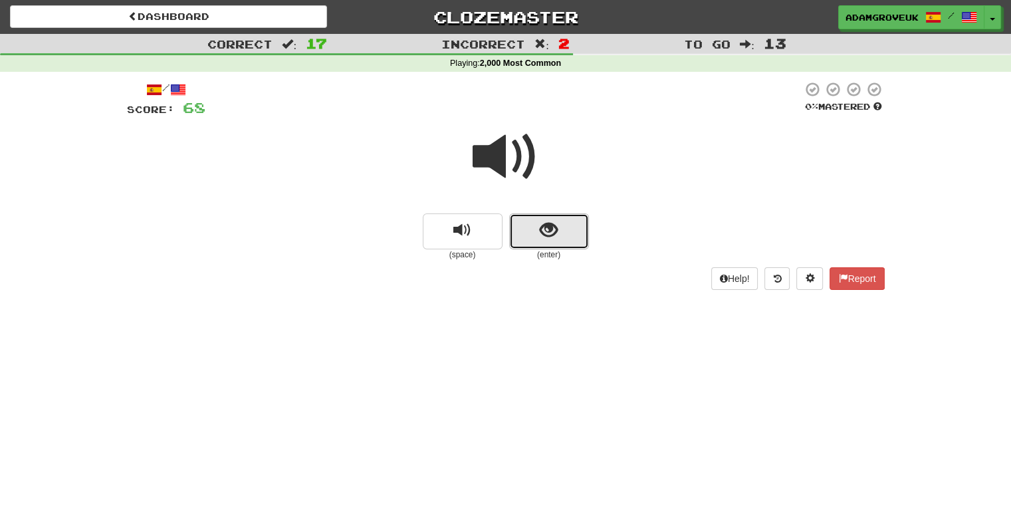
click at [544, 228] on span "show sentence" at bounding box center [548, 230] width 18 height 18
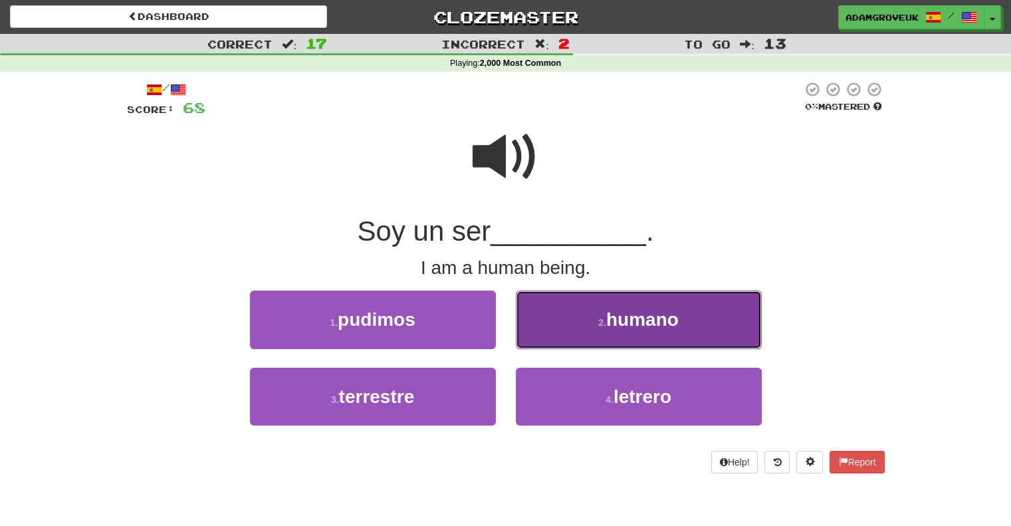
click at [582, 332] on button "2 . humano" at bounding box center [639, 319] width 246 height 58
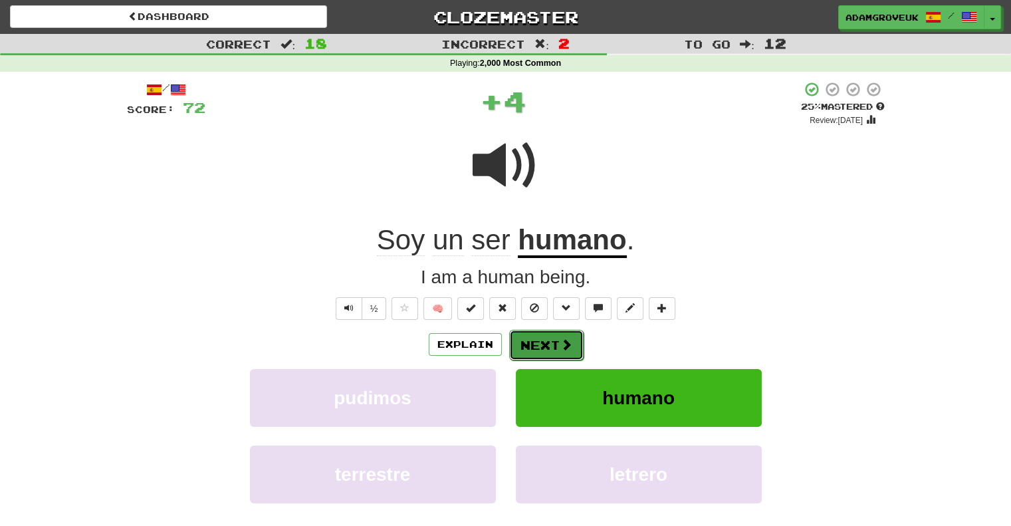
click at [563, 354] on button "Next" at bounding box center [546, 345] width 74 height 31
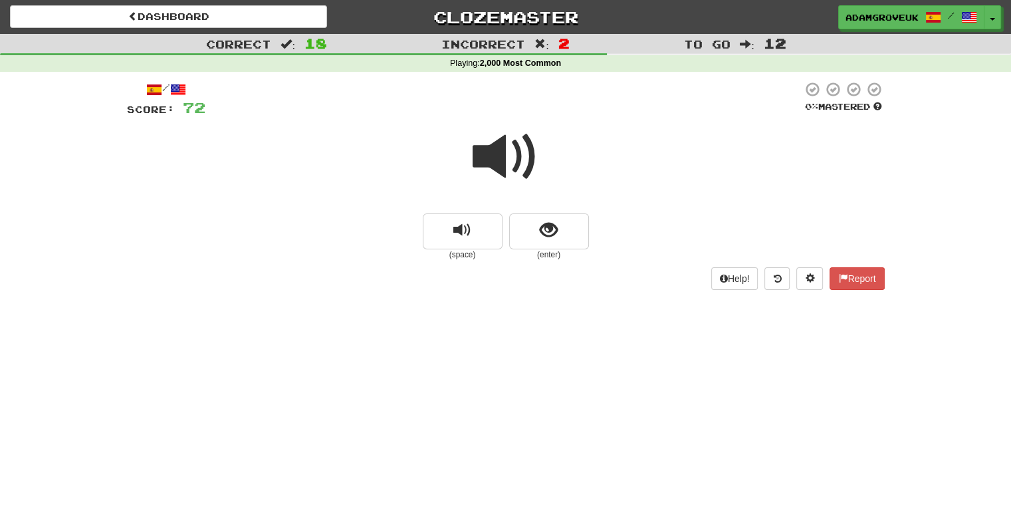
click at [562, 354] on div "Dashboard Clozemaster adamgroveuk / Toggle Dropdown Dashboard Leaderboard Activ…" at bounding box center [505, 263] width 1011 height 526
click at [539, 223] on span "show sentence" at bounding box center [548, 230] width 18 height 18
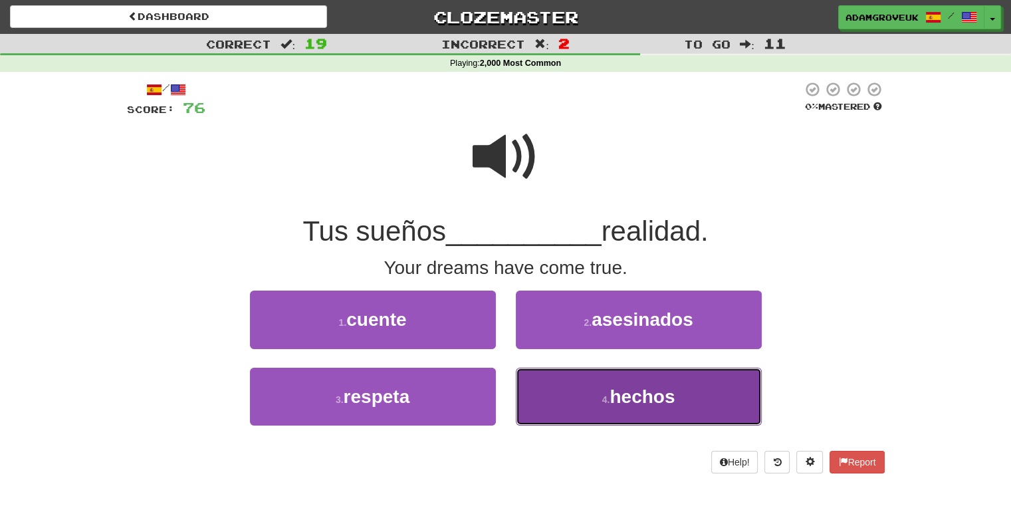
click at [553, 379] on button "4 . hechos" at bounding box center [639, 396] width 246 height 58
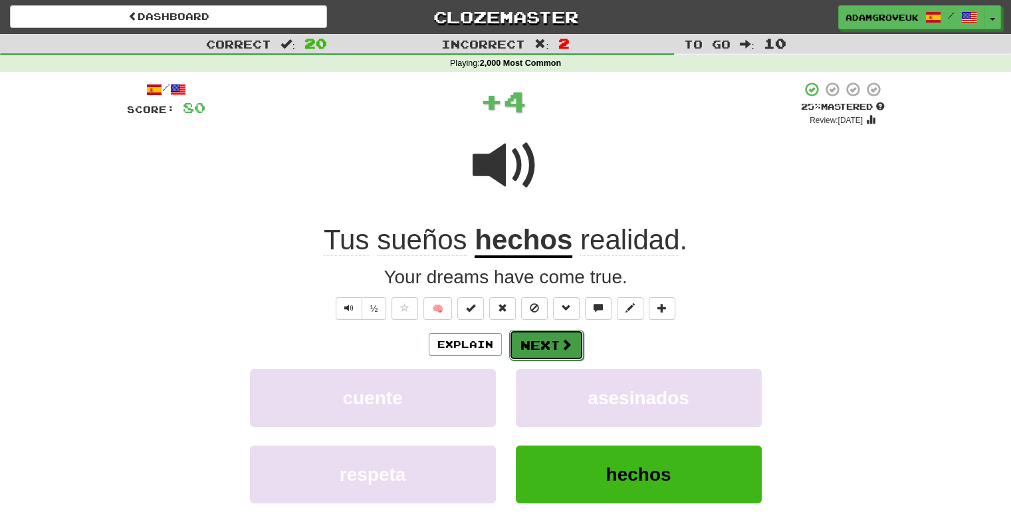
click at [555, 342] on button "Next" at bounding box center [546, 345] width 74 height 31
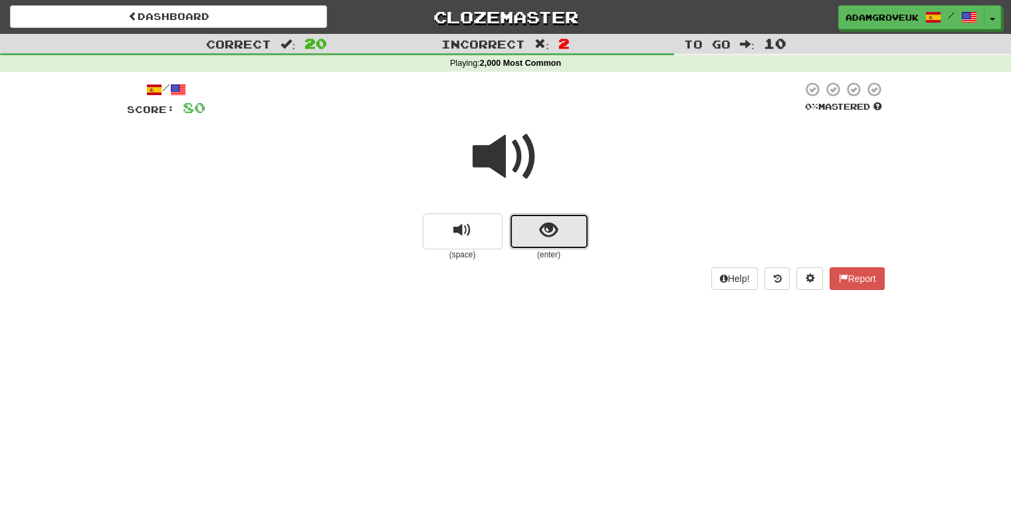
click at [574, 215] on button "show sentence" at bounding box center [549, 231] width 80 height 36
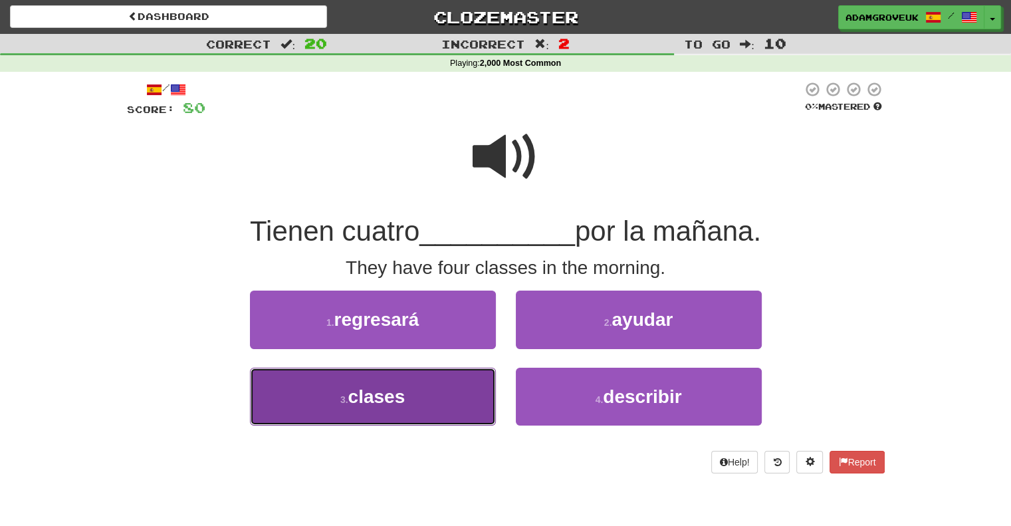
click at [438, 367] on button "3 . clases" at bounding box center [373, 396] width 246 height 58
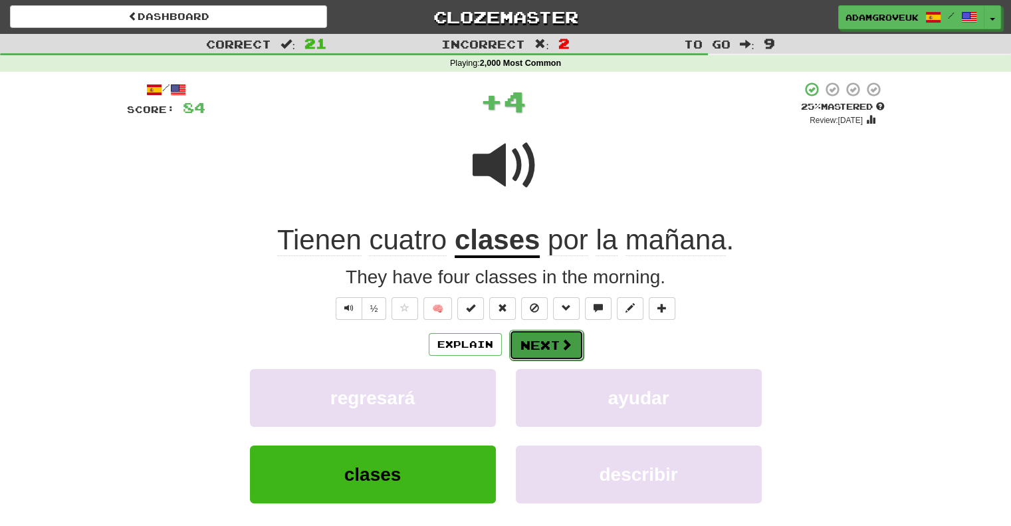
click at [556, 347] on button "Next" at bounding box center [546, 345] width 74 height 31
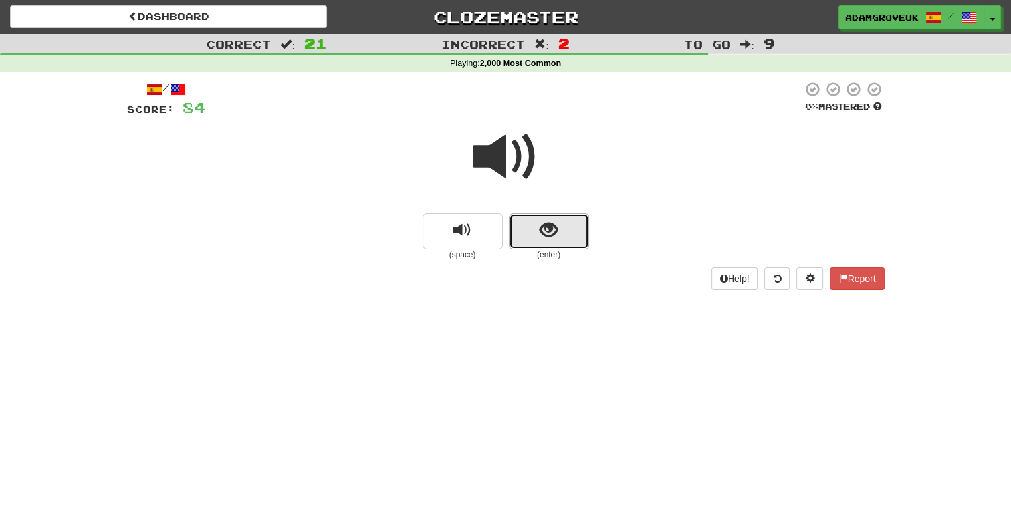
click at [541, 224] on span "show sentence" at bounding box center [548, 230] width 18 height 18
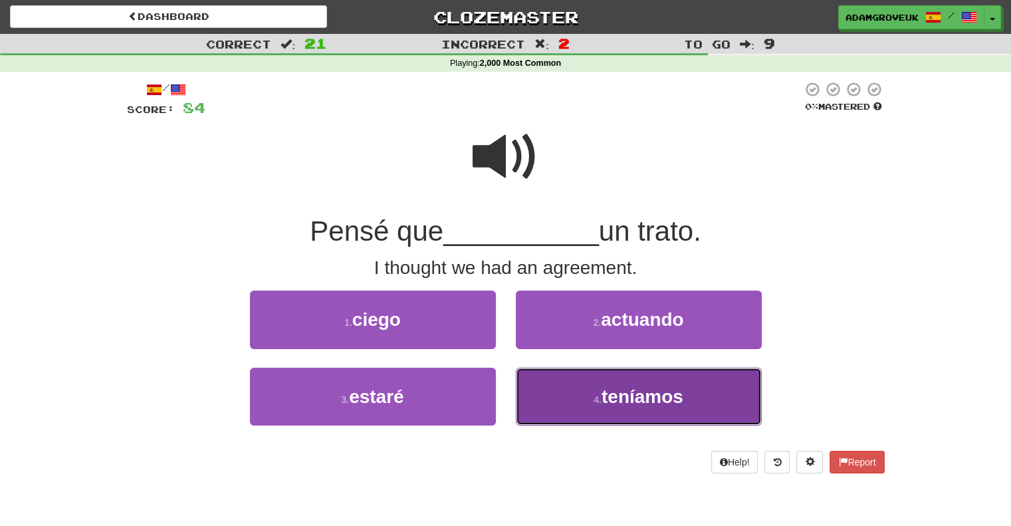
click at [609, 374] on button "4 . teníamos" at bounding box center [639, 396] width 246 height 58
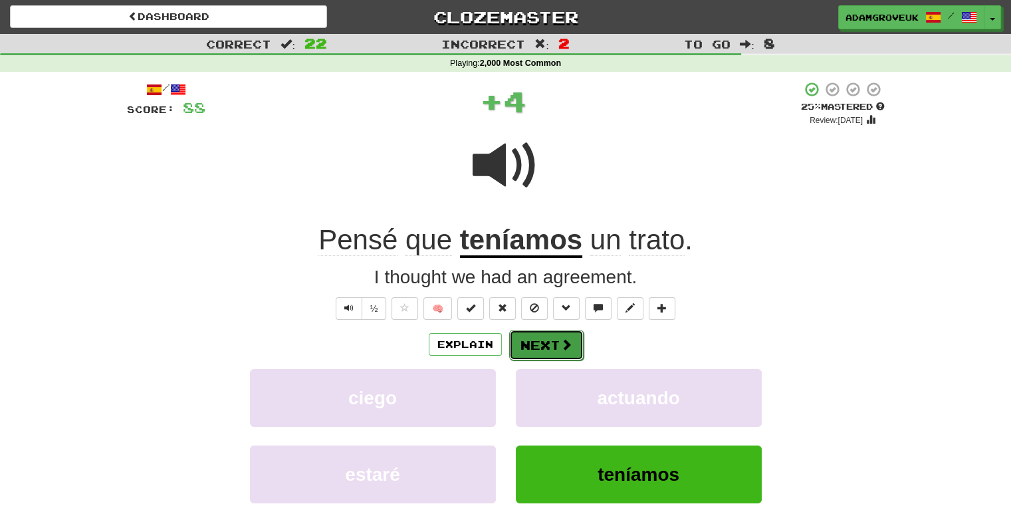
click at [510, 341] on button "Next" at bounding box center [546, 345] width 74 height 31
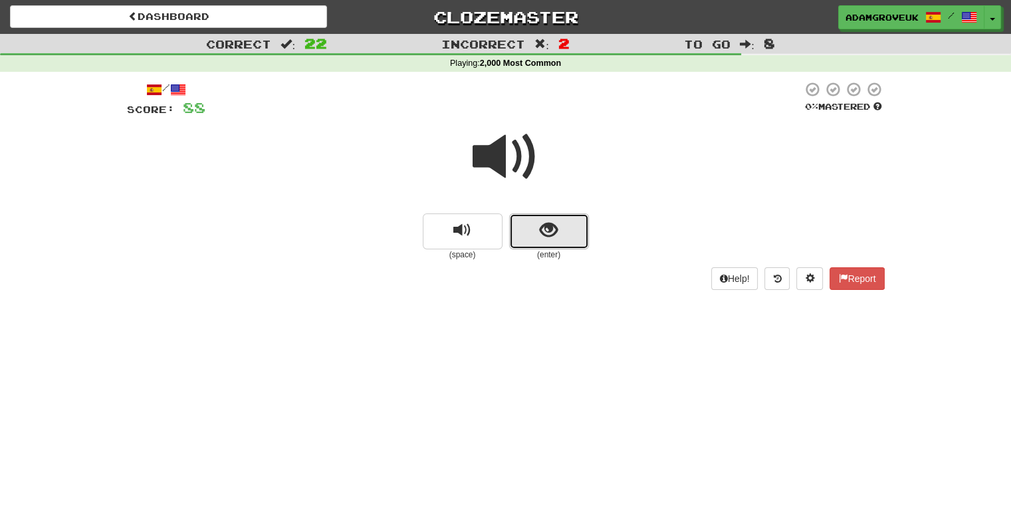
click at [561, 221] on button "show sentence" at bounding box center [549, 231] width 80 height 36
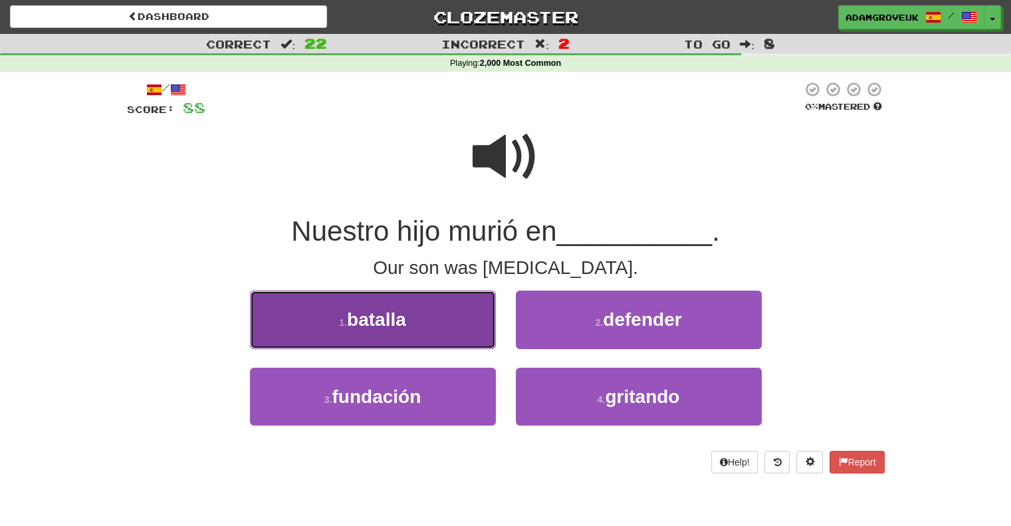
click at [475, 328] on button "1 . batalla" at bounding box center [373, 319] width 246 height 58
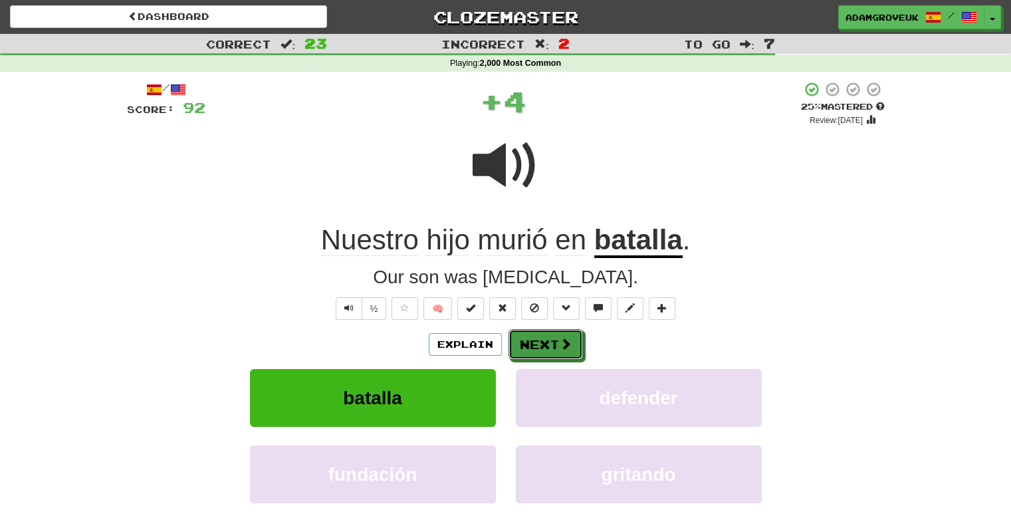
click at [545, 329] on div "Explain Next" at bounding box center [505, 344] width 757 height 31
click at [528, 347] on button "Next" at bounding box center [546, 345] width 74 height 31
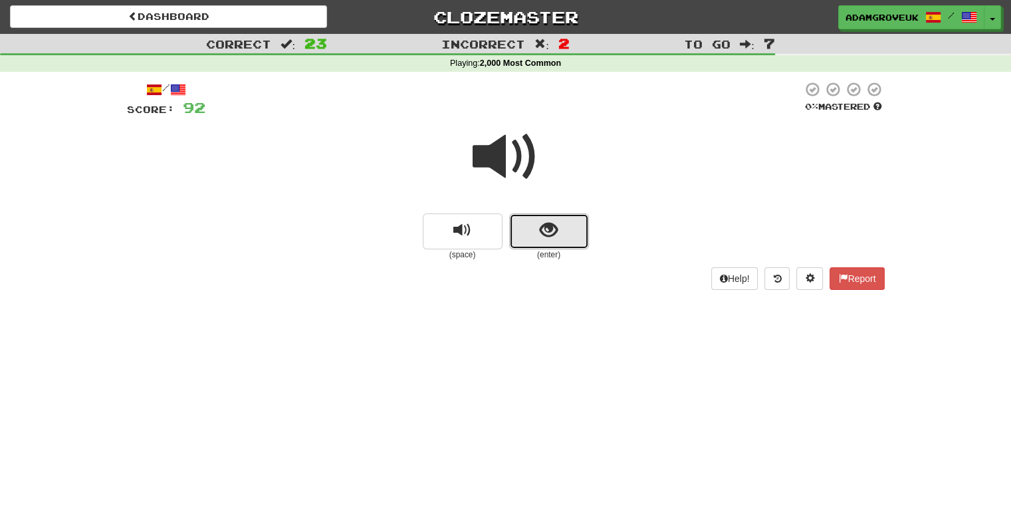
click at [553, 237] on span "show sentence" at bounding box center [548, 230] width 18 height 18
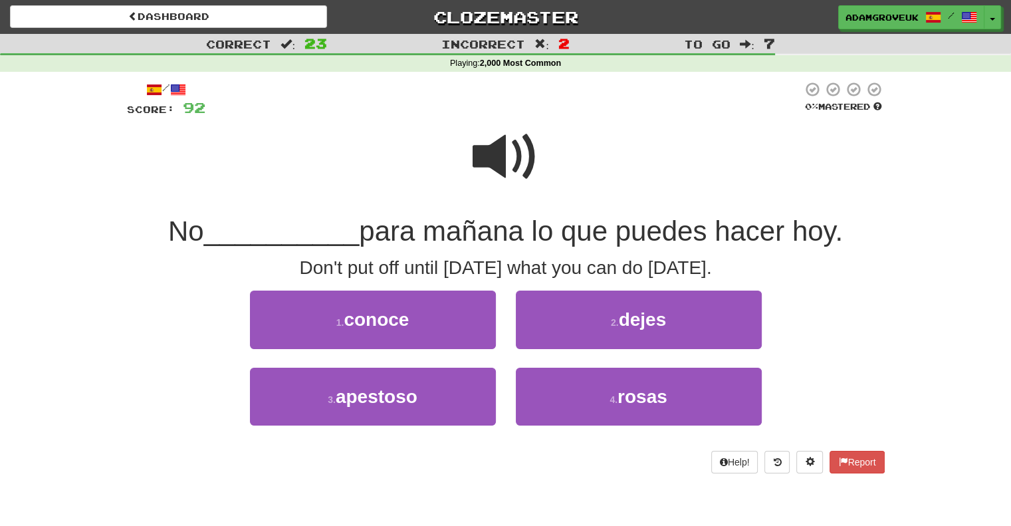
click at [545, 171] on div at bounding box center [505, 165] width 757 height 95
click at [526, 157] on span at bounding box center [505, 157] width 66 height 66
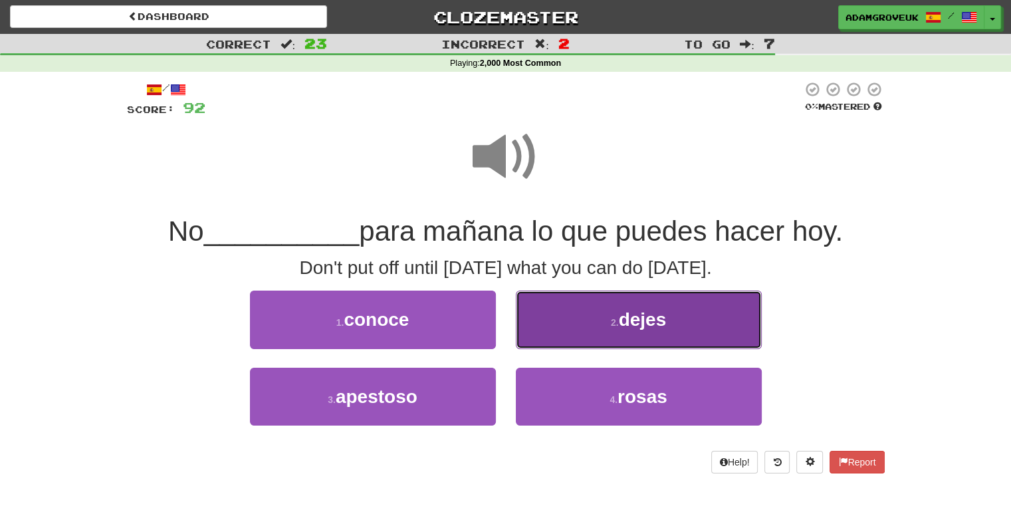
click at [579, 312] on button "2 . dejes" at bounding box center [639, 319] width 246 height 58
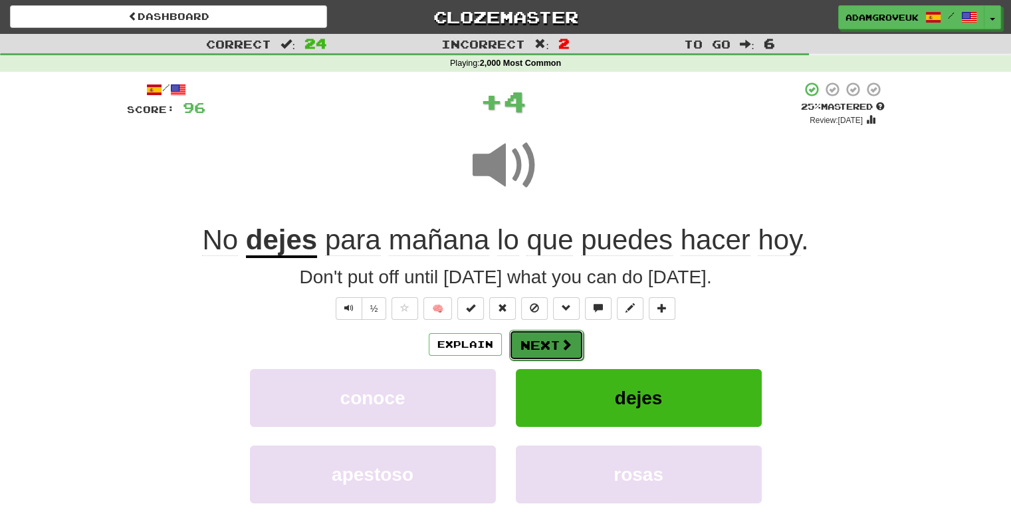
click at [579, 349] on button "Next" at bounding box center [546, 345] width 74 height 31
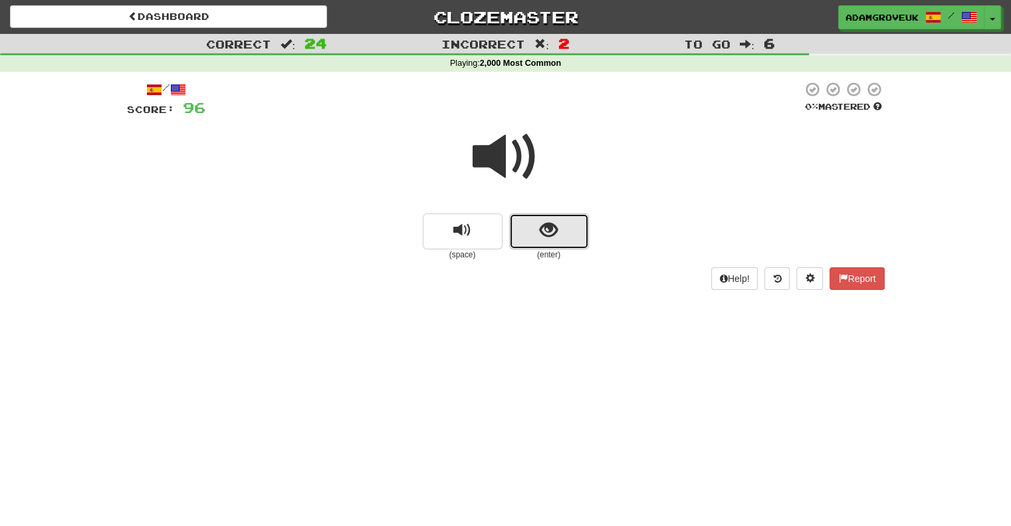
click at [577, 225] on button "show sentence" at bounding box center [549, 231] width 80 height 36
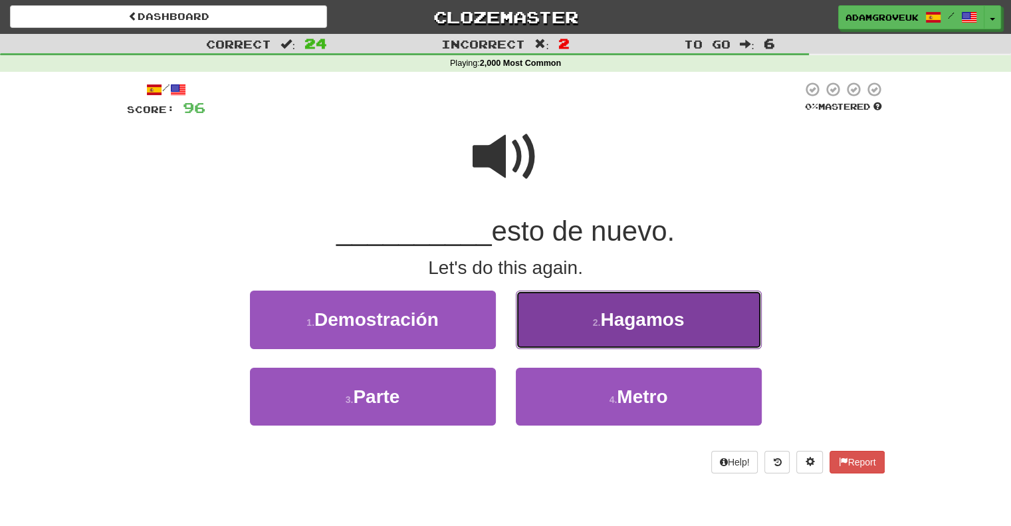
click at [593, 326] on small "2 ." at bounding box center [597, 322] width 8 height 11
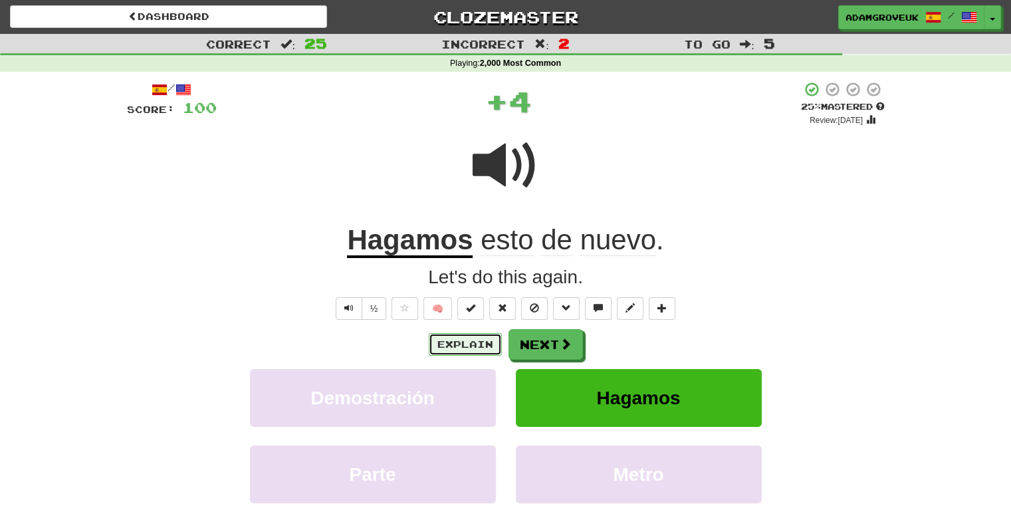
click at [460, 353] on button "Explain" at bounding box center [465, 344] width 73 height 23
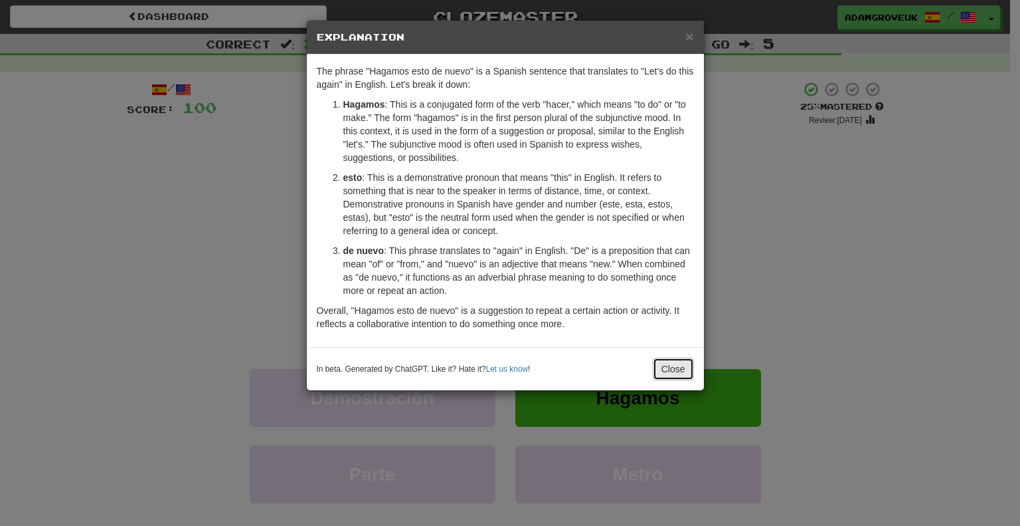
click at [659, 369] on button "Close" at bounding box center [673, 368] width 41 height 23
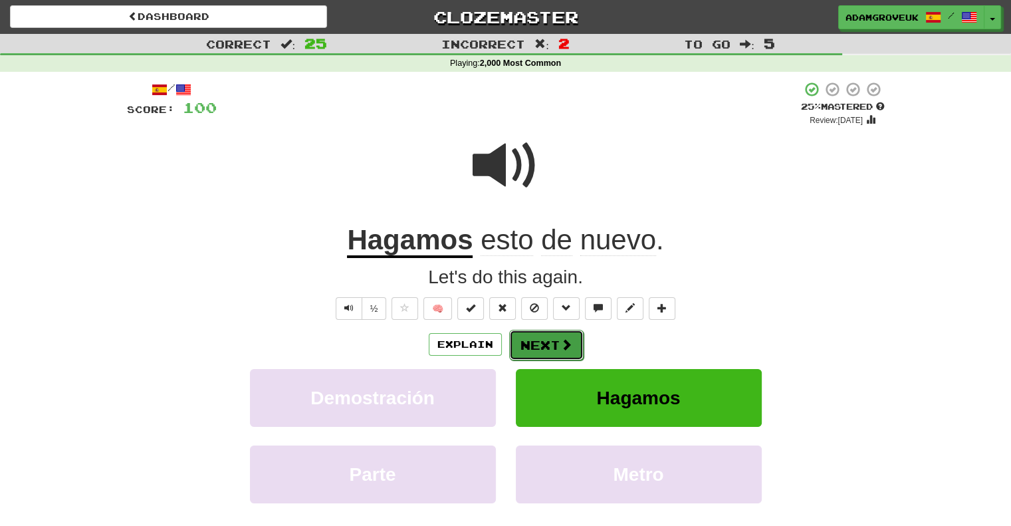
click at [544, 330] on button "Next" at bounding box center [546, 345] width 74 height 31
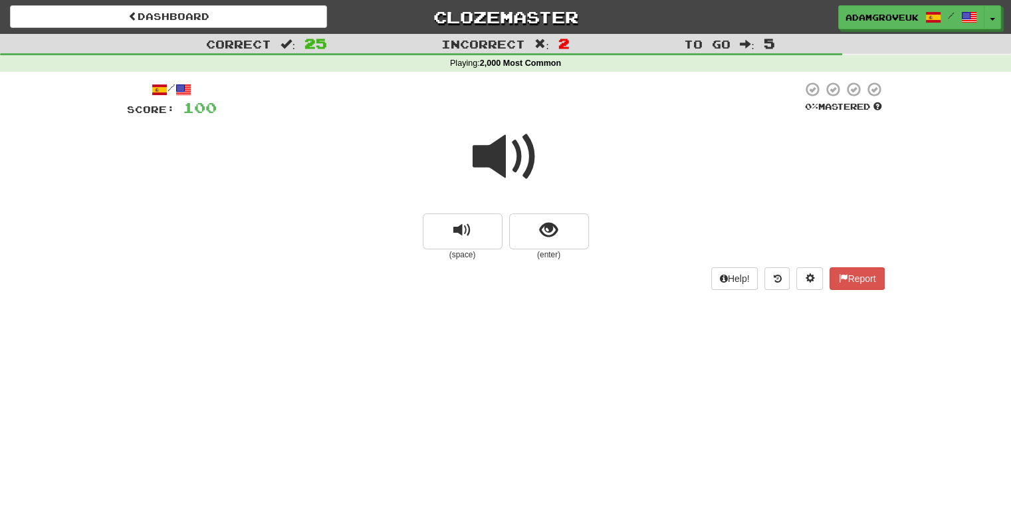
click at [559, 257] on small "(enter)" at bounding box center [549, 254] width 80 height 11
click at [560, 237] on button "show sentence" at bounding box center [549, 231] width 80 height 36
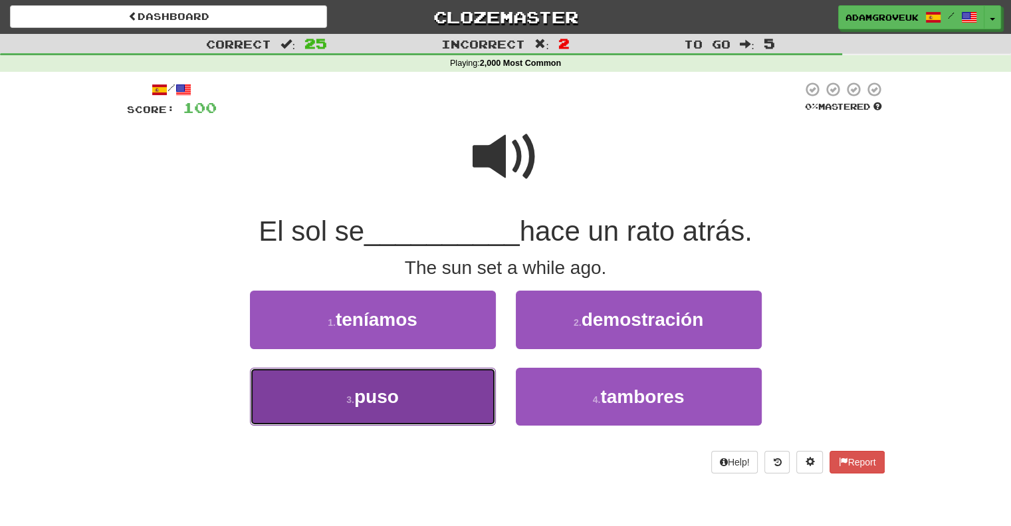
click at [418, 406] on button "3 . puso" at bounding box center [373, 396] width 246 height 58
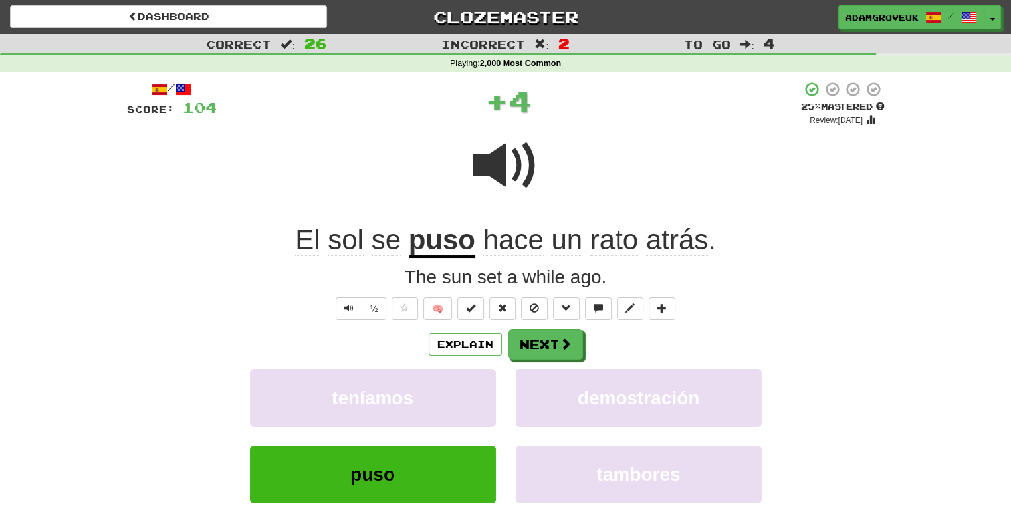
click at [502, 354] on div "Explain Next" at bounding box center [505, 344] width 757 height 31
click at [516, 339] on button "Next" at bounding box center [546, 345] width 74 height 31
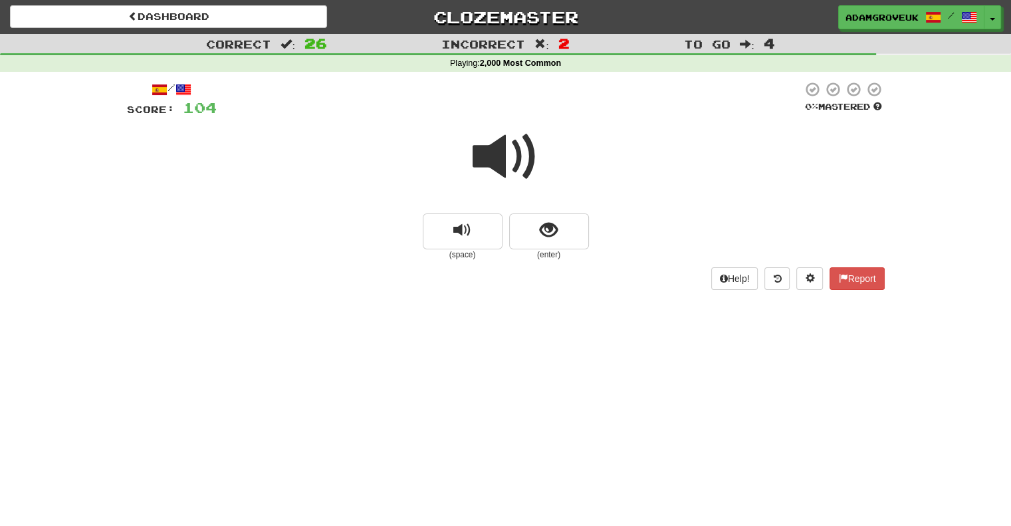
click at [609, 201] on div at bounding box center [505, 165] width 757 height 95
click at [521, 234] on button "show sentence" at bounding box center [549, 231] width 80 height 36
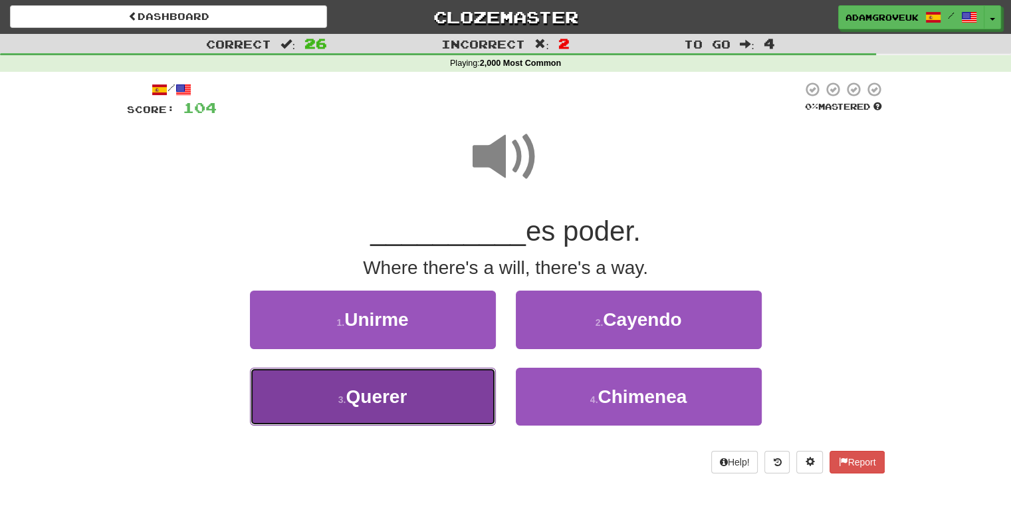
click at [423, 404] on button "3 . Querer" at bounding box center [373, 396] width 246 height 58
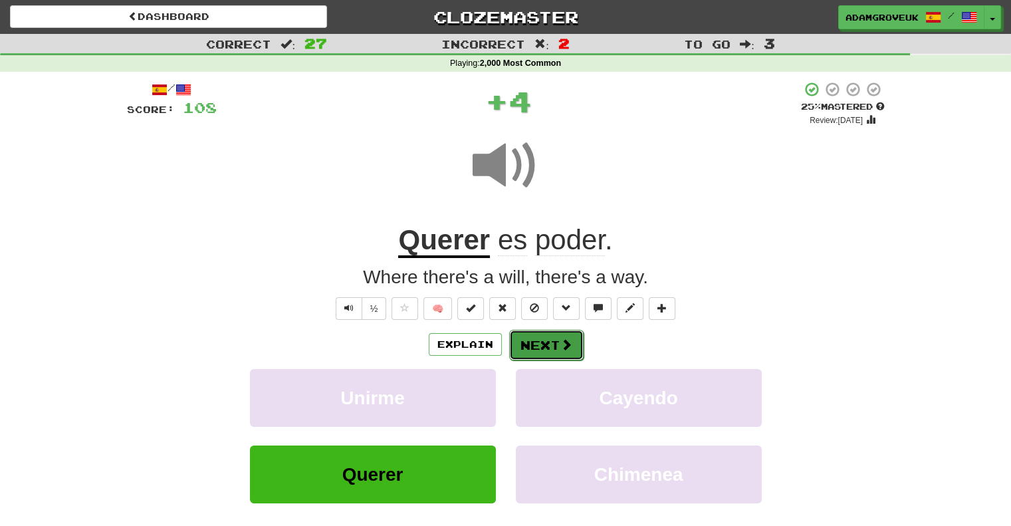
click at [541, 339] on button "Next" at bounding box center [546, 345] width 74 height 31
